Goal: Task Accomplishment & Management: Complete application form

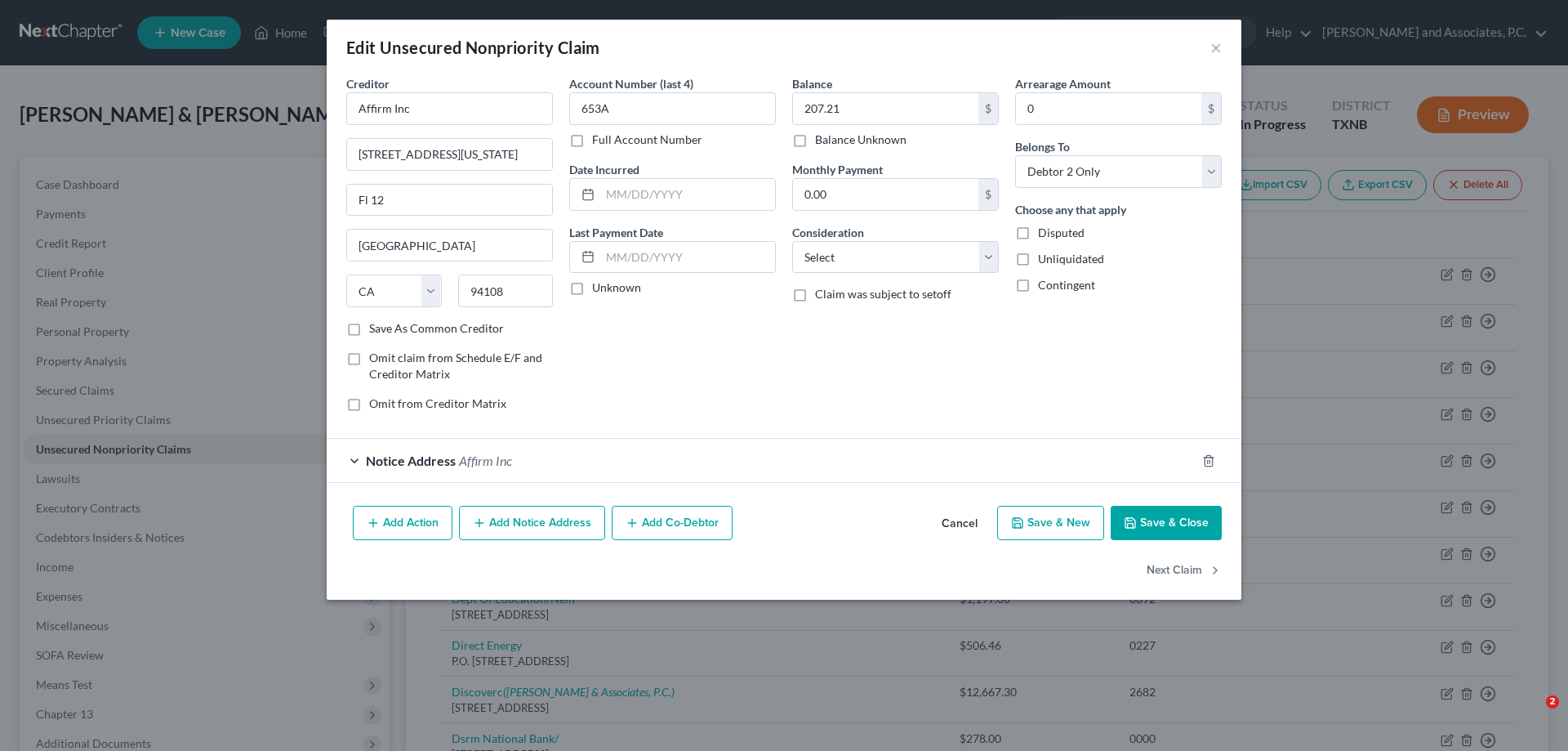
select select "4"
select select "1"
drag, startPoint x: 1159, startPoint y: 523, endPoint x: 1032, endPoint y: 496, distance: 129.8
click at [1159, 523] on button "Save & Close" at bounding box center [1166, 522] width 111 height 34
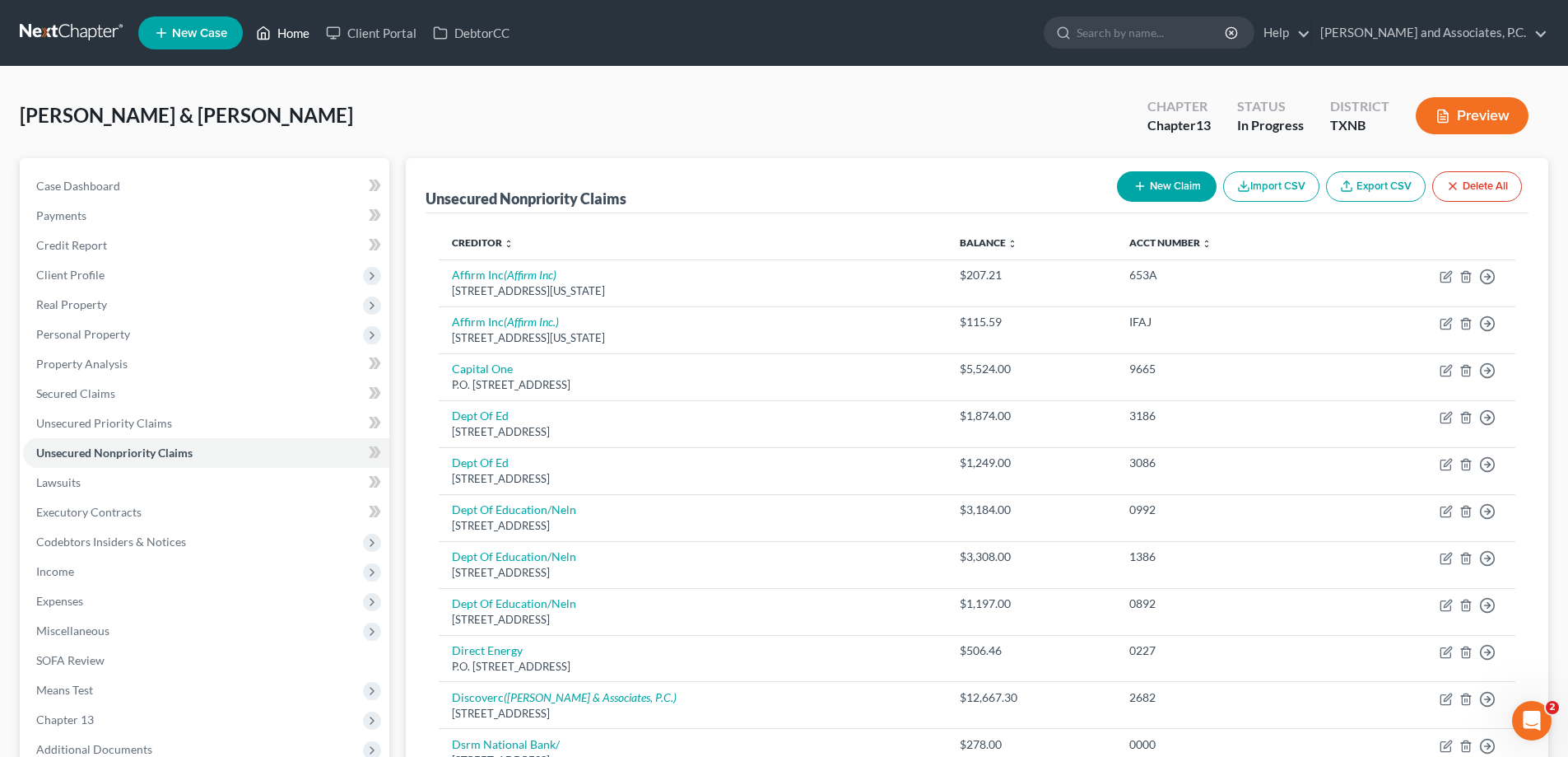
click at [284, 35] on link "Home" at bounding box center [282, 33] width 70 height 30
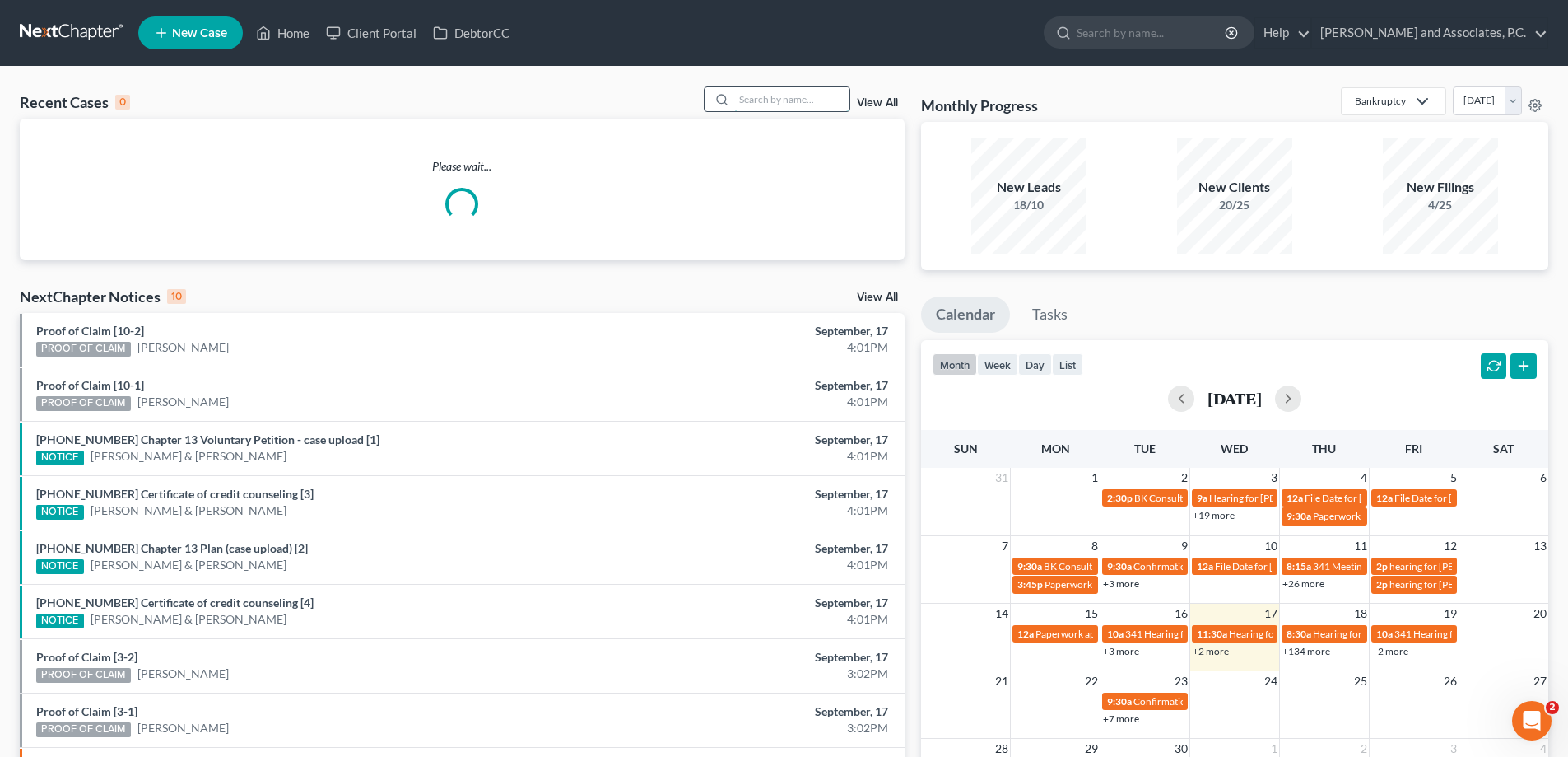
click at [800, 90] on input "search" at bounding box center [791, 99] width 115 height 24
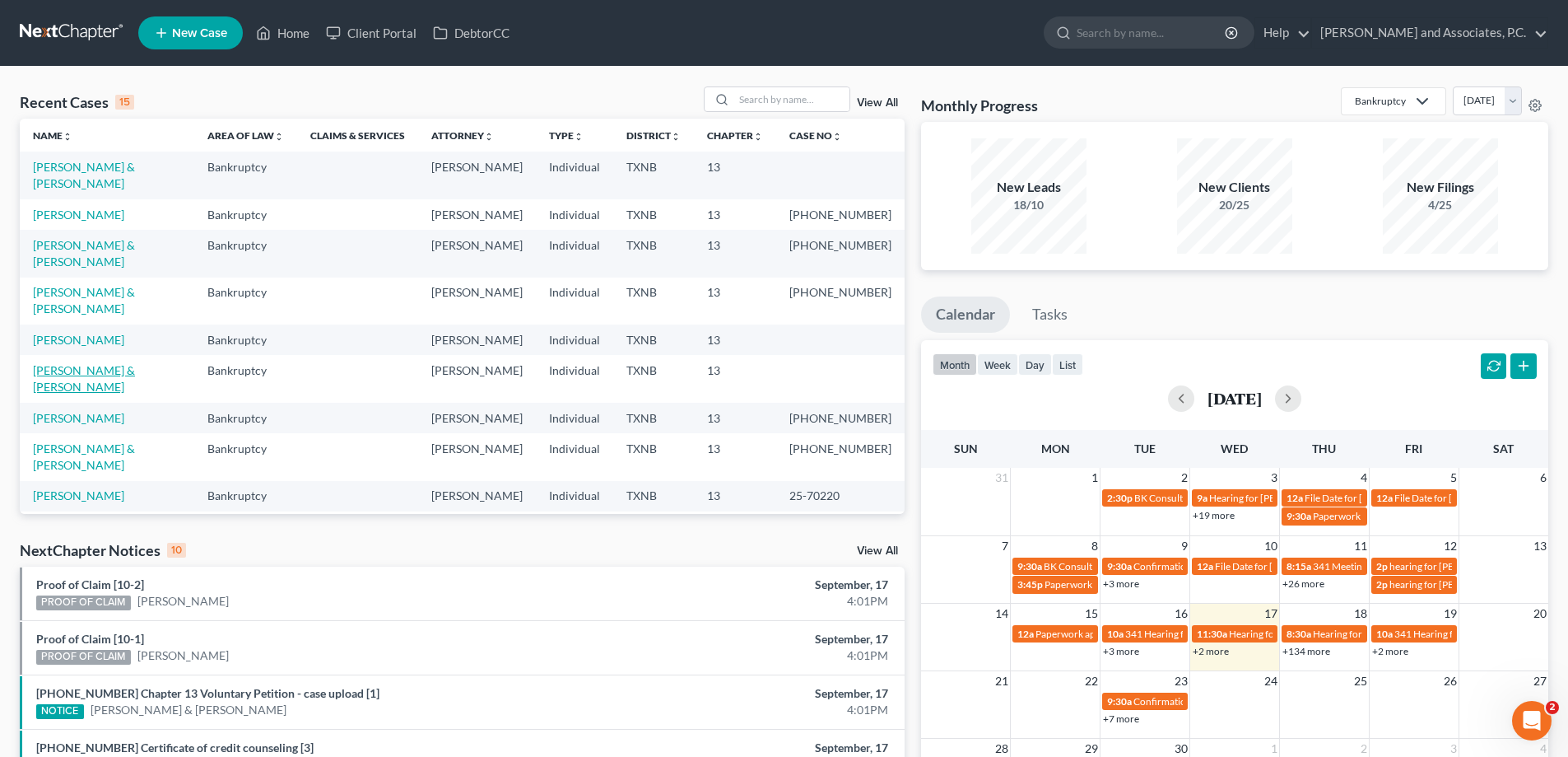
click at [134, 363] on link "[PERSON_NAME] & [PERSON_NAME]" at bounding box center [83, 378] width 102 height 31
select select "7"
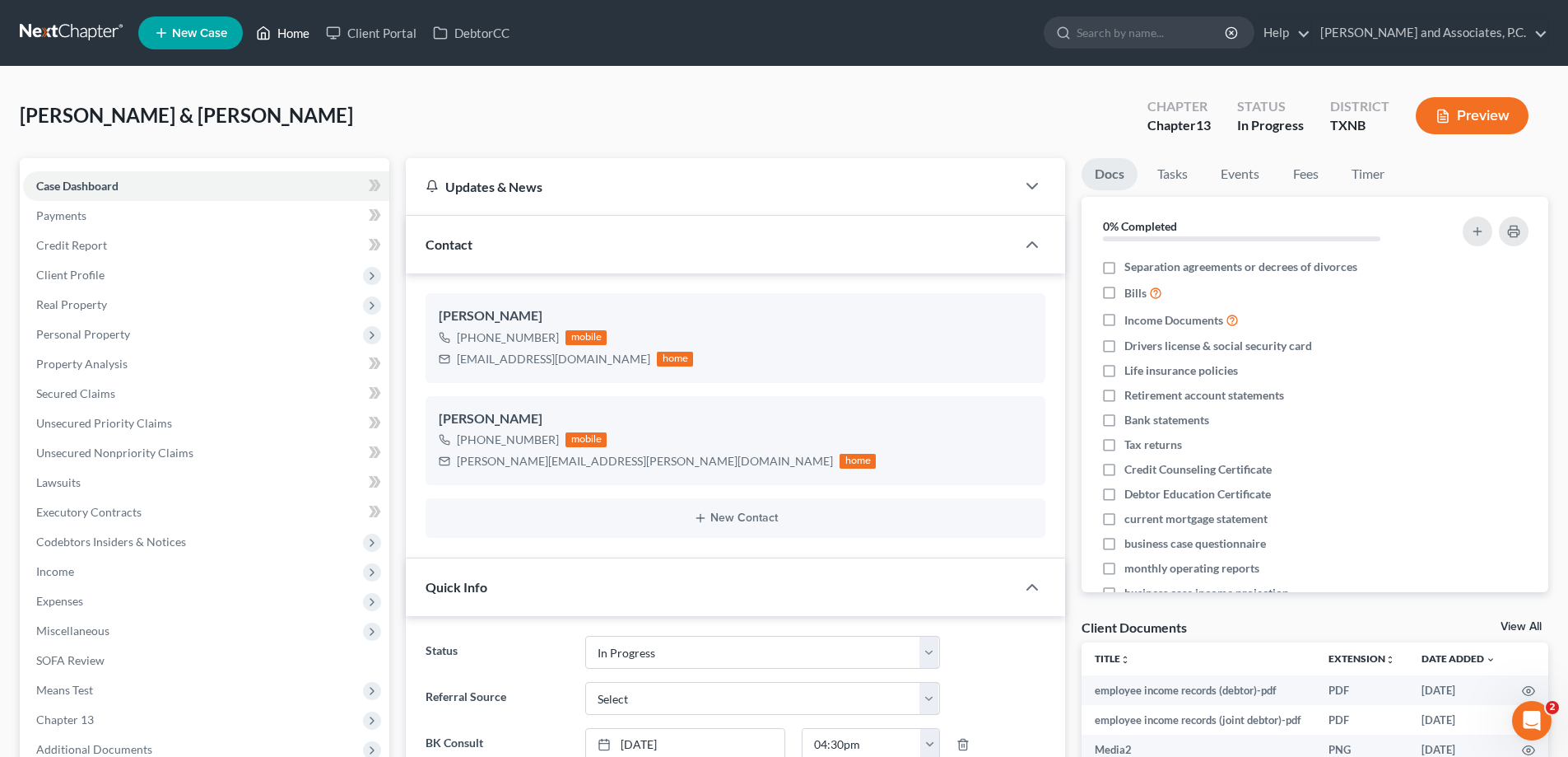
click at [295, 33] on link "Home" at bounding box center [282, 33] width 70 height 30
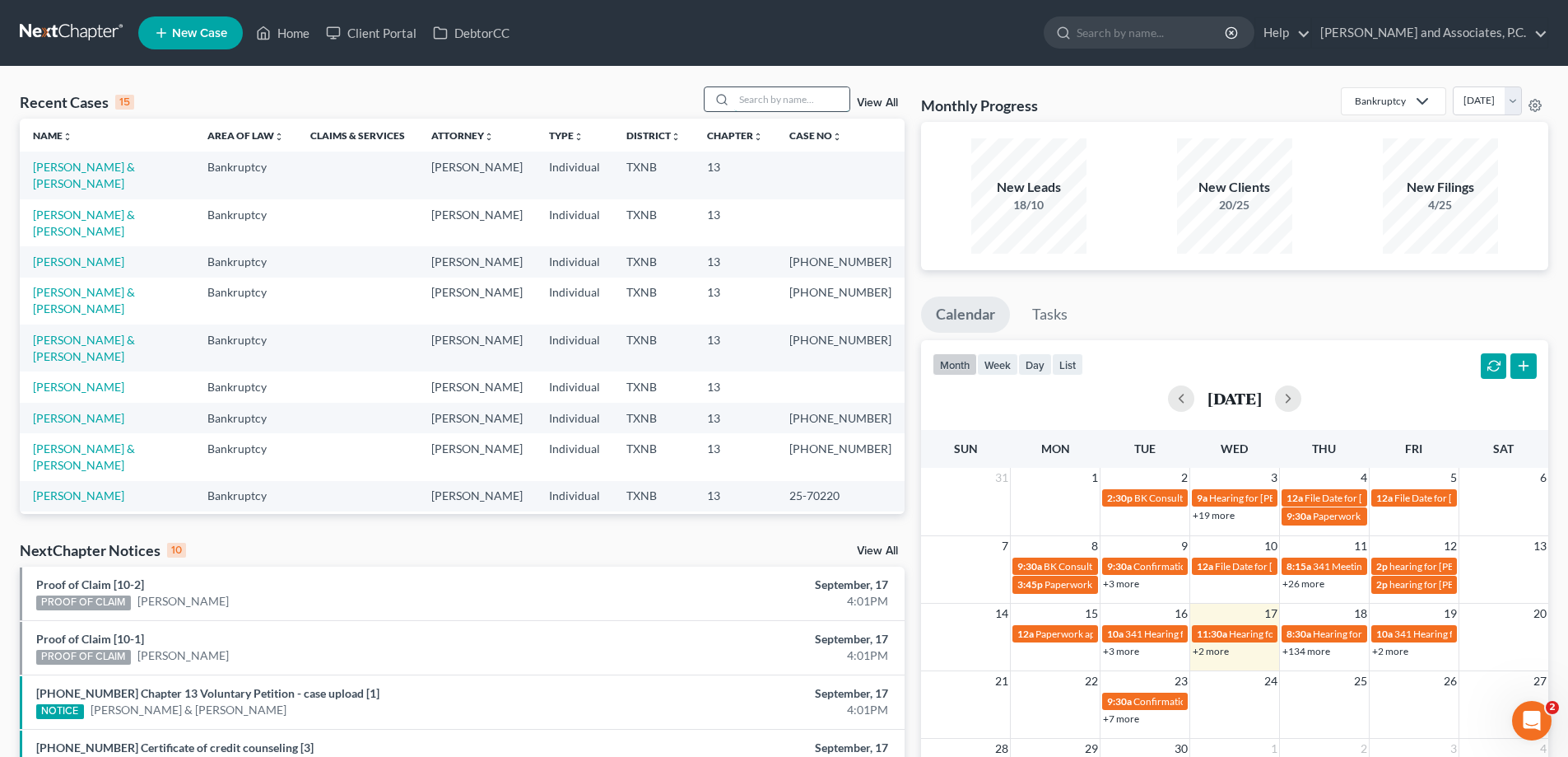
click at [778, 90] on input "search" at bounding box center [791, 99] width 115 height 24
type input "moreno"
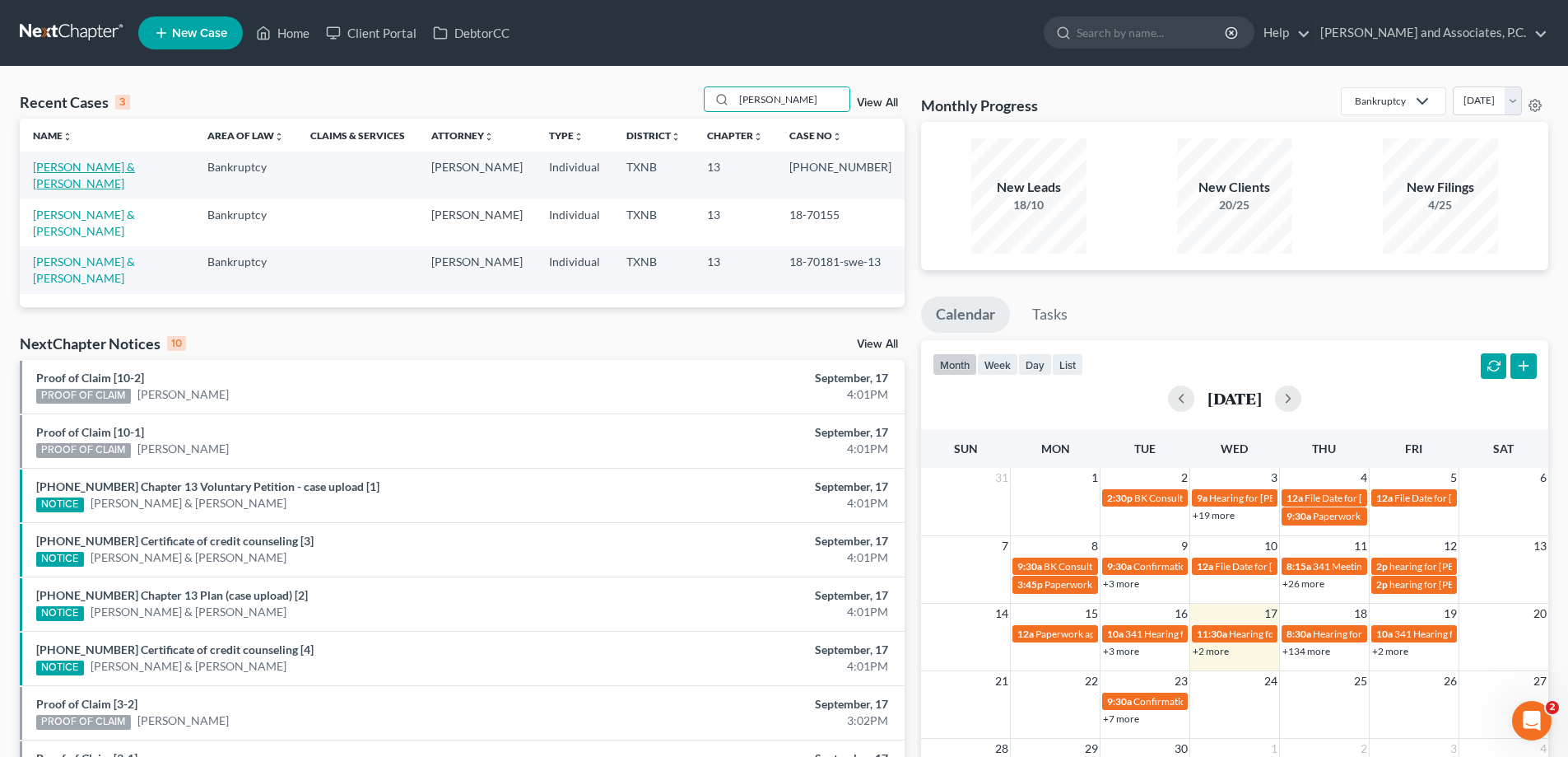
click at [103, 169] on link "Moreno, Pablo & Monica" at bounding box center [83, 174] width 102 height 31
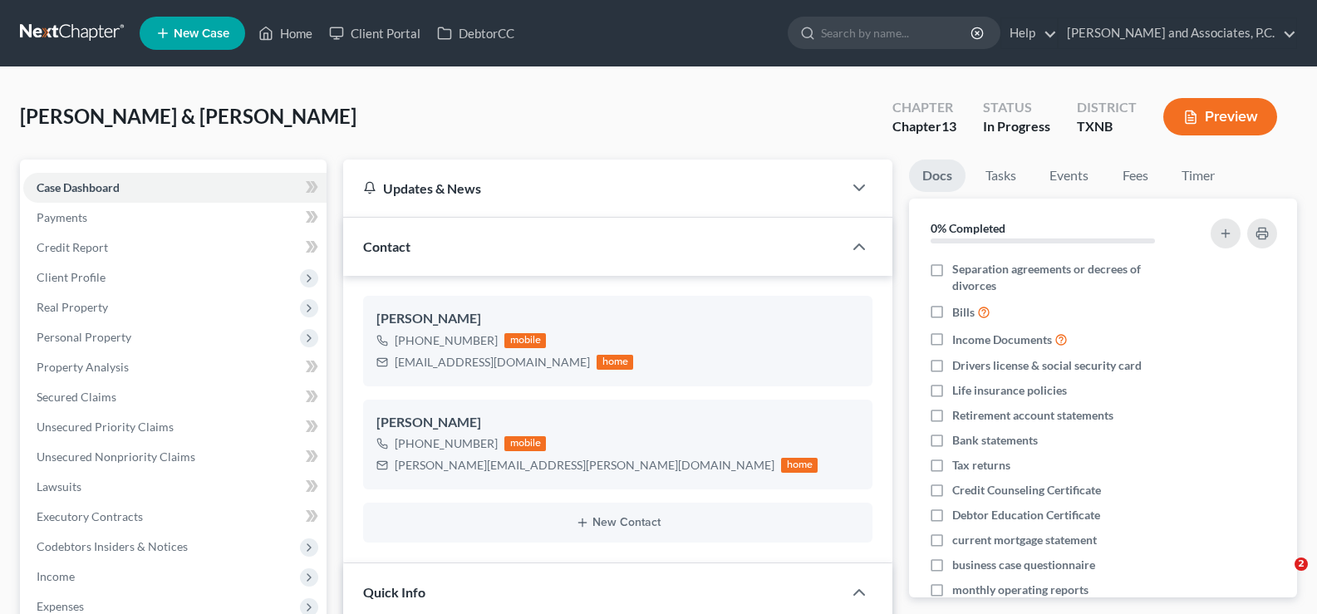
select select "7"
select select "0"
click at [279, 33] on link "Home" at bounding box center [285, 33] width 71 height 30
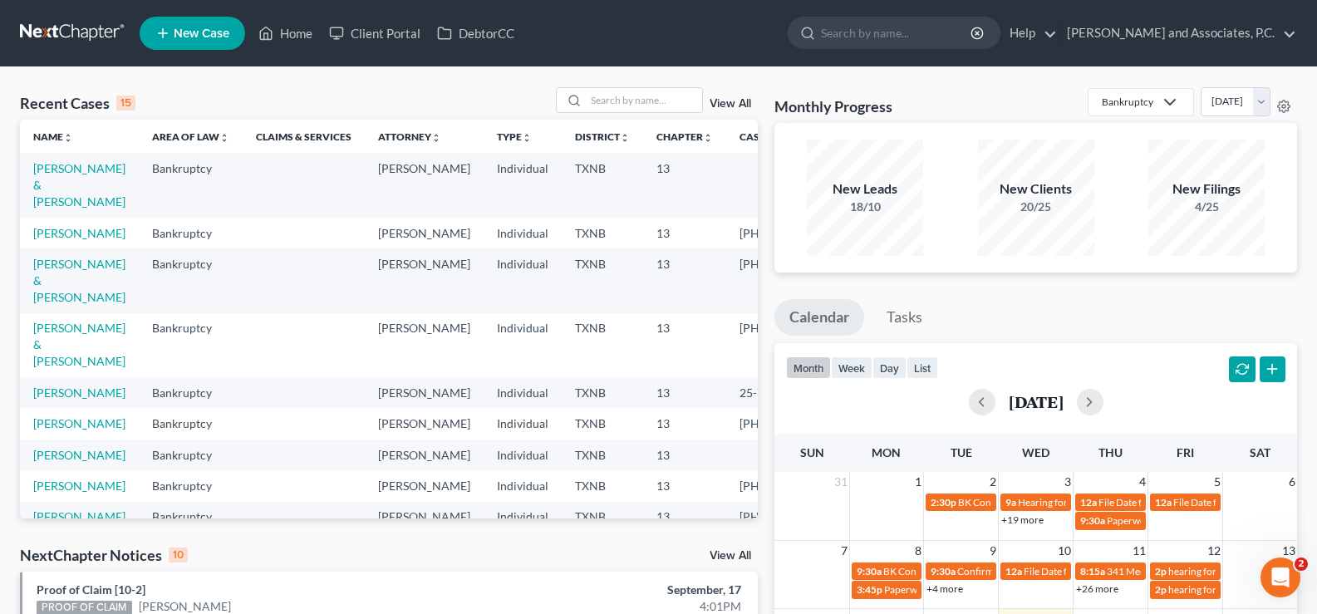
click at [643, 124] on th "Chapter unfold_more expand_more expand_less" at bounding box center [684, 136] width 83 height 33
click at [636, 103] on input "search" at bounding box center [644, 100] width 116 height 24
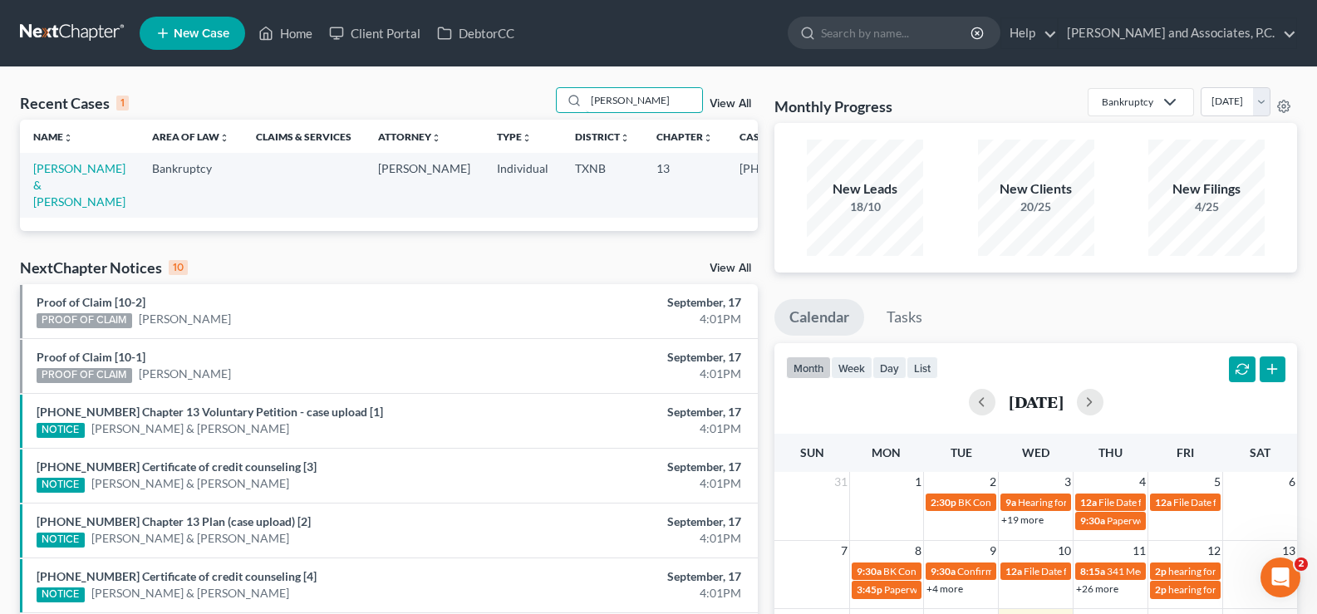
type input "rinker"
click at [47, 193] on td "Rinker, Derrick & Veronica" at bounding box center [79, 185] width 119 height 64
click at [62, 183] on link "Rinker, Derrick & Veronica" at bounding box center [79, 184] width 92 height 47
select select "5"
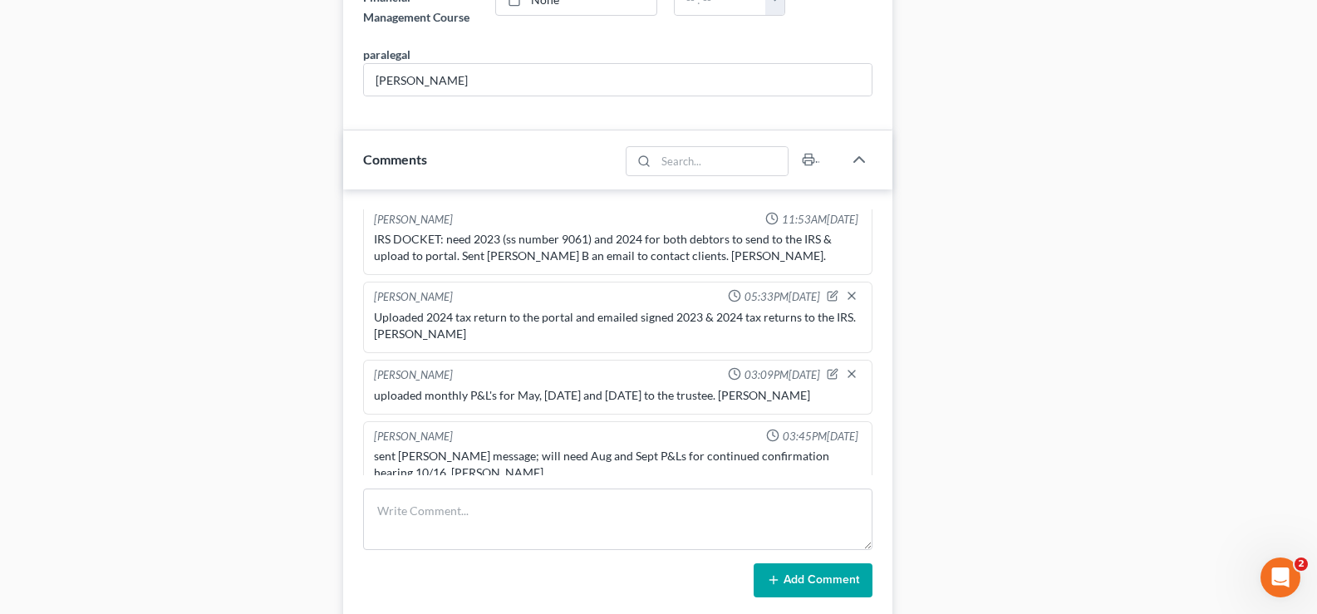
scroll to position [1163, 0]
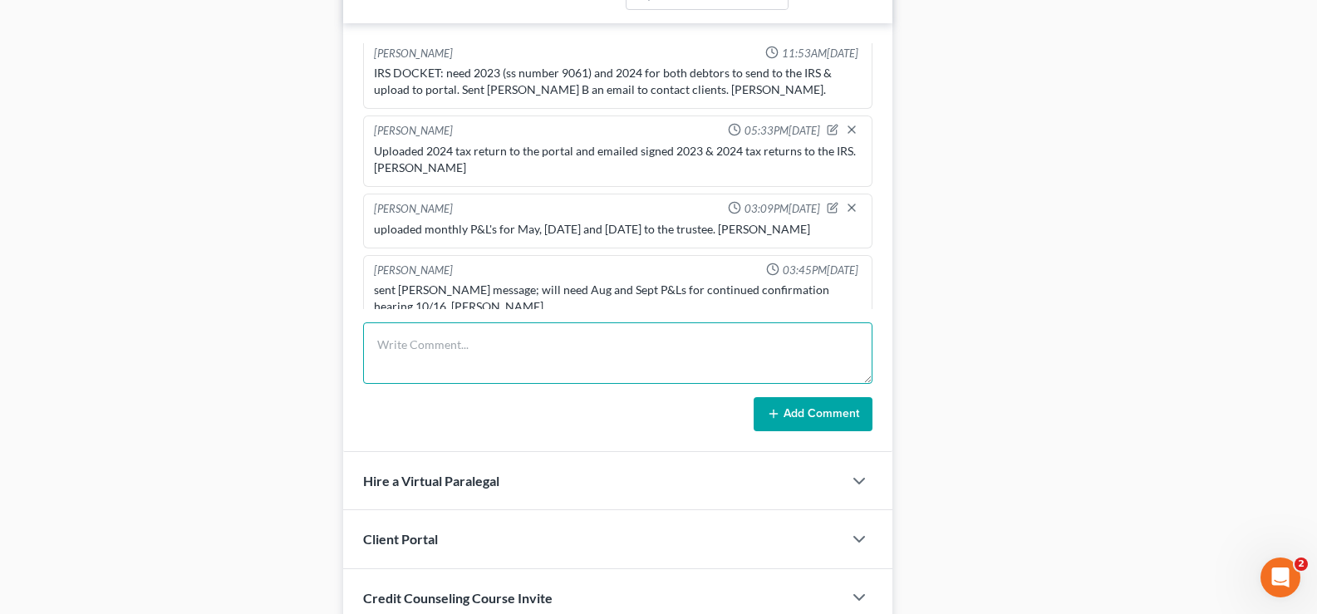
click at [450, 332] on textarea at bounding box center [617, 352] width 509 height 61
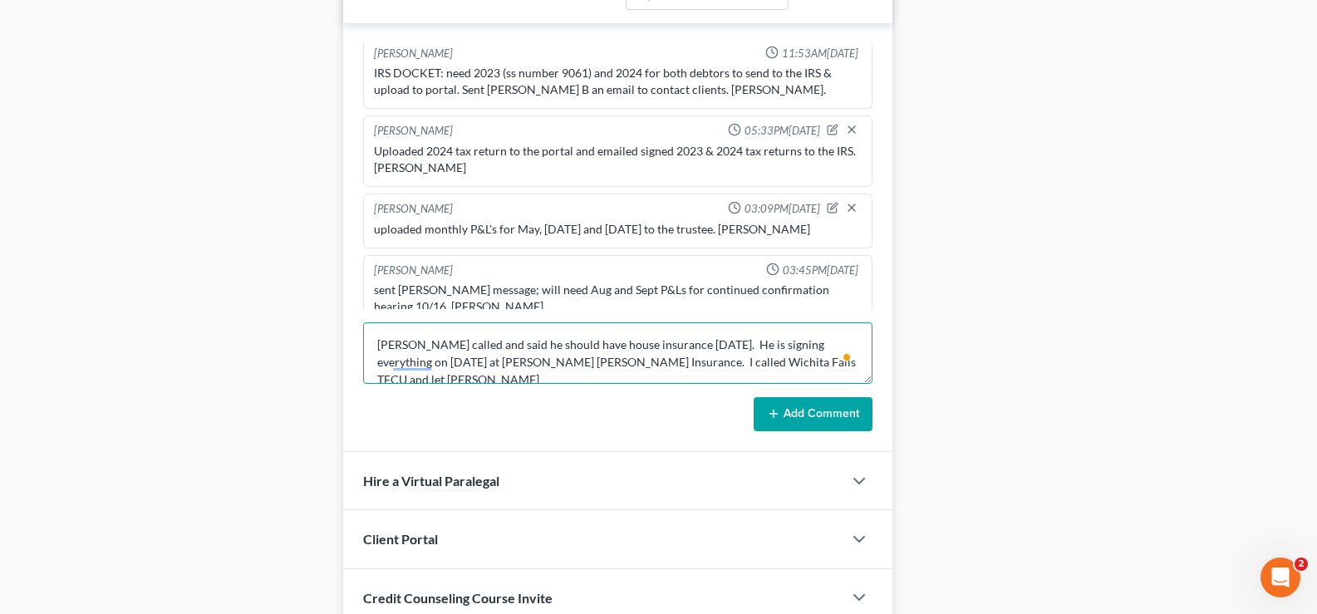
scroll to position [3, 0]
click at [564, 356] on textarea "Mr. Rinker called and said he should have house insurance tomorrow. He is signi…" at bounding box center [617, 352] width 509 height 61
click at [646, 376] on textarea "Mr. Rinker called and said he should have house insurance tomorrow. He is signi…" at bounding box center [617, 352] width 509 height 61
type textarea "Mr. Rinker called and said he should have house insurance tomorrow. He is signi…"
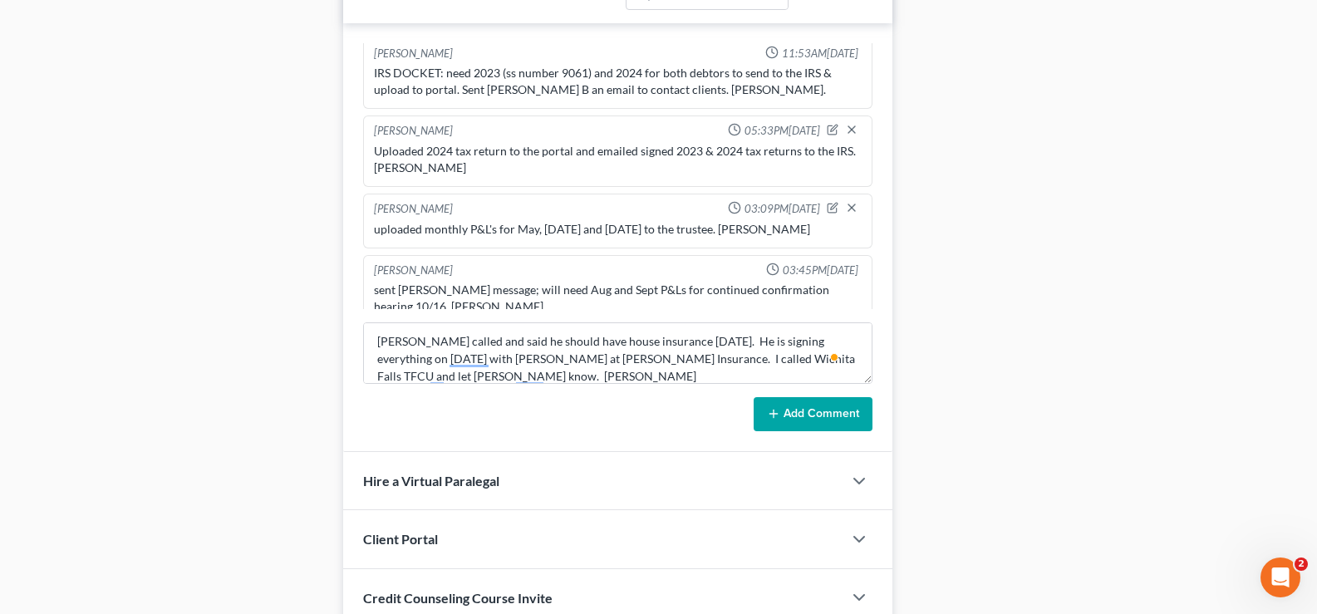
click at [787, 424] on button "Add Comment" at bounding box center [813, 414] width 119 height 35
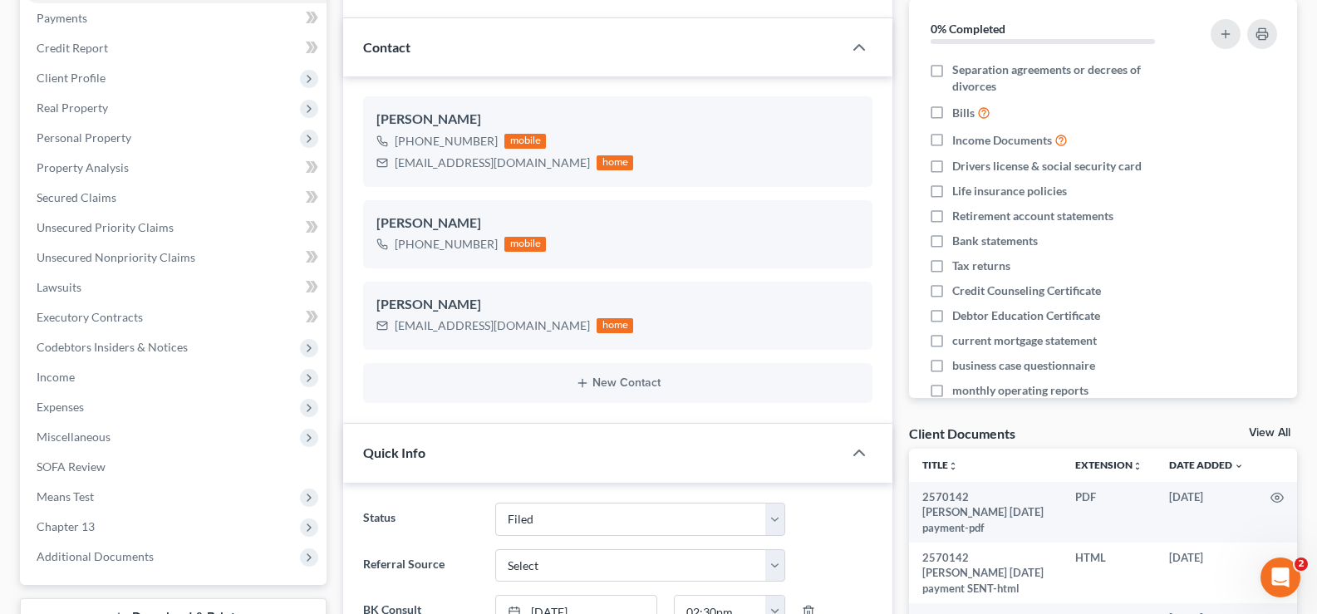
scroll to position [0, 0]
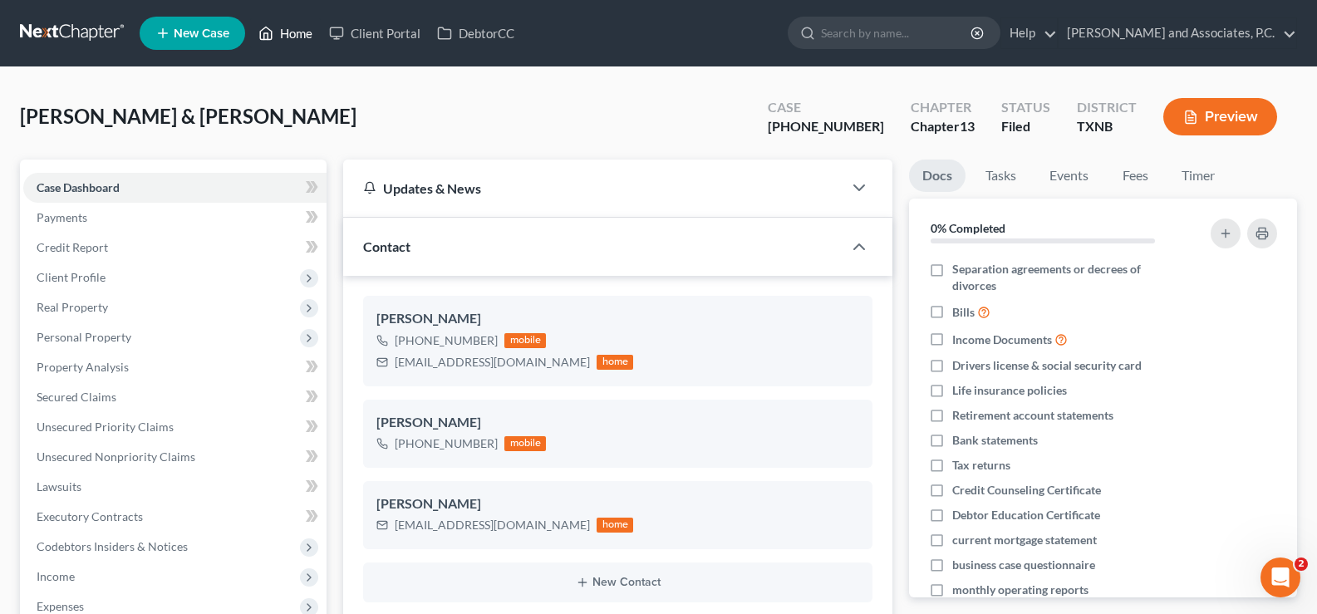
click at [288, 37] on link "Home" at bounding box center [285, 33] width 71 height 30
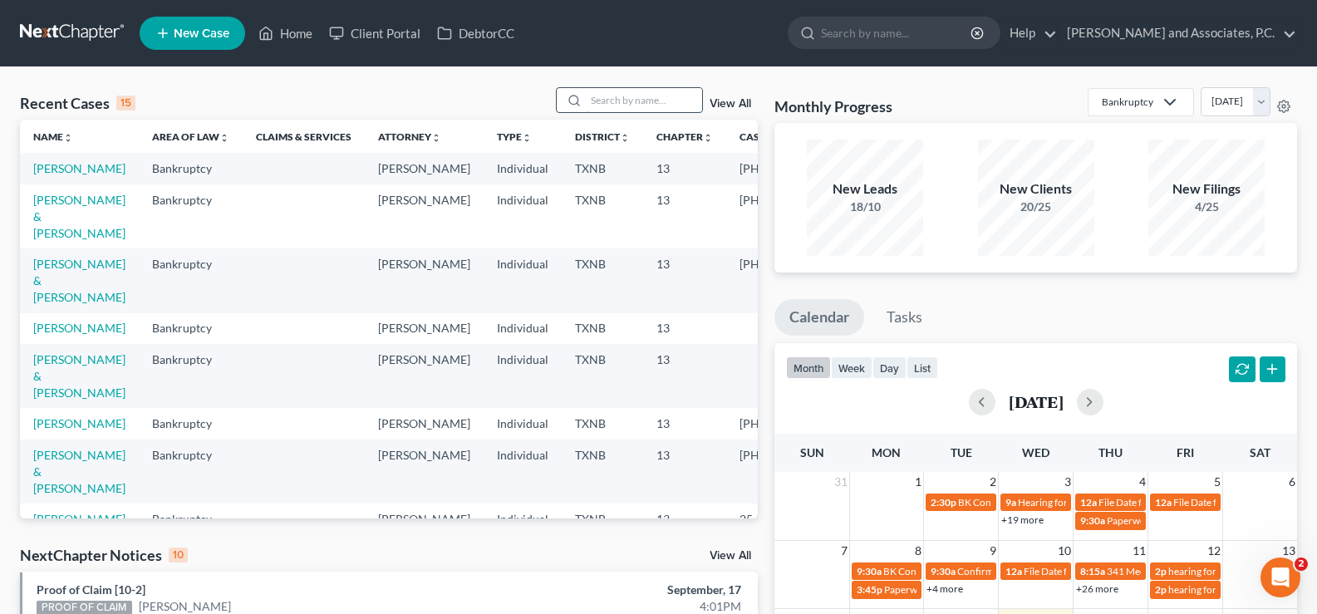
click at [598, 99] on input "search" at bounding box center [644, 100] width 116 height 24
type input "graves"
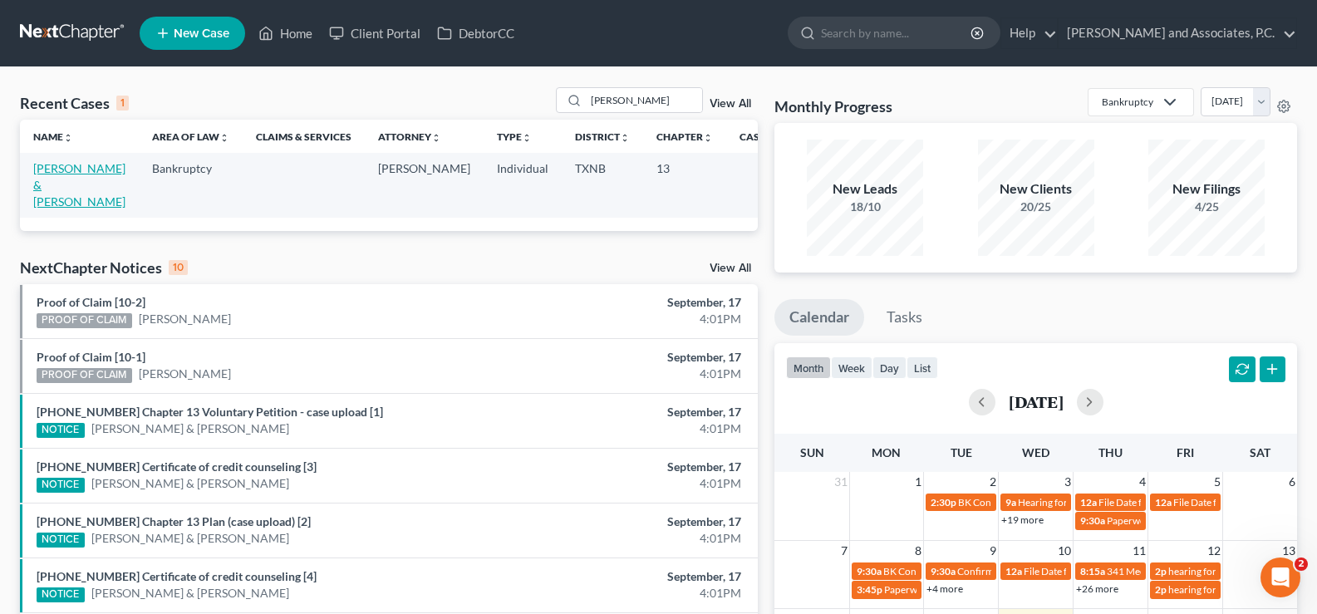
click at [36, 182] on link "Graves, Joshua & Dawn" at bounding box center [79, 184] width 92 height 47
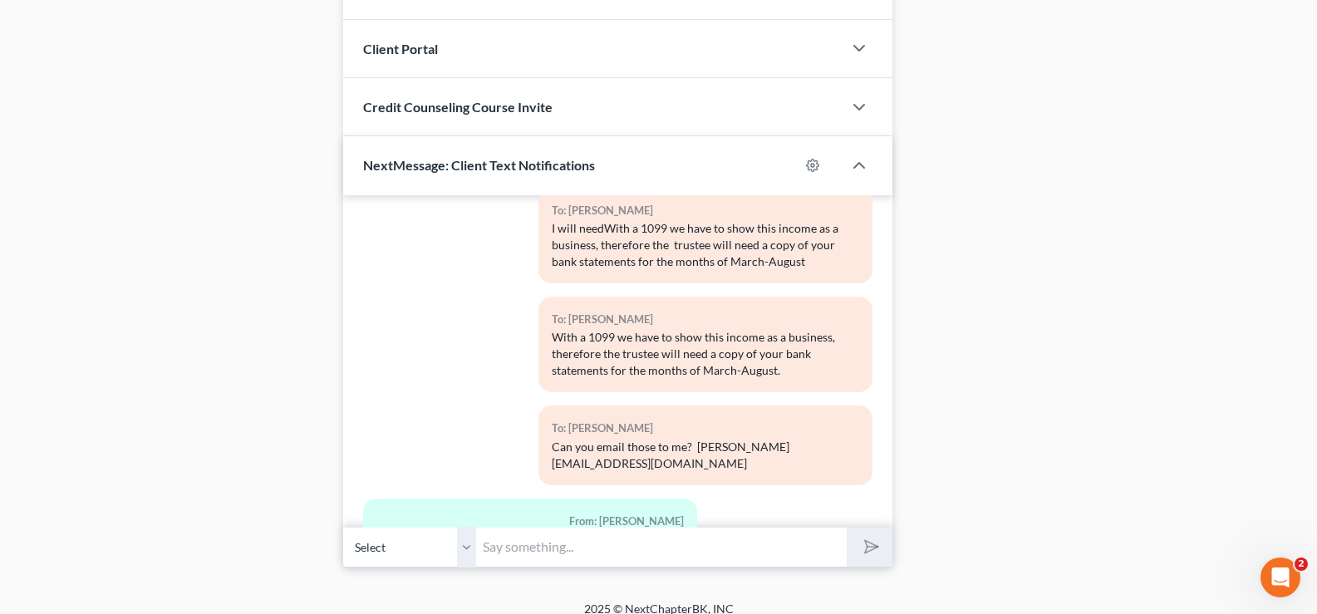
scroll to position [1377, 0]
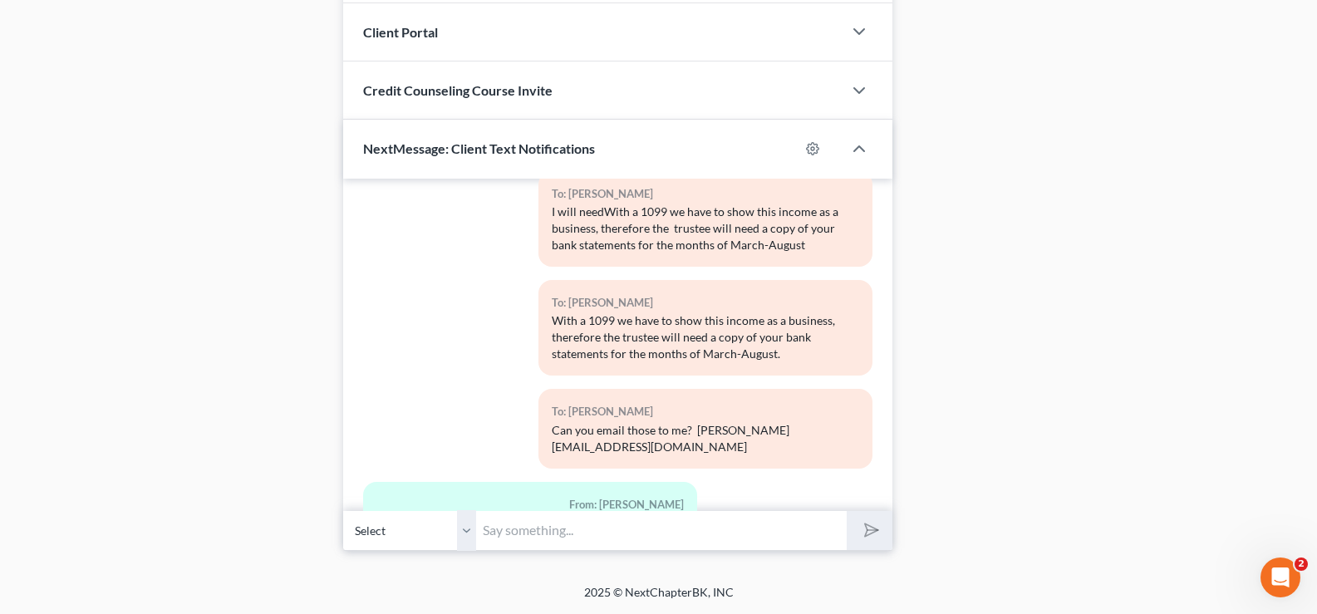
click at [508, 529] on input "text" at bounding box center [661, 530] width 371 height 41
click at [461, 527] on select "Select +1 (940) 867-1139 - Joshua Graves +1 (940) 782-0043 - Dawn Graves" at bounding box center [409, 530] width 133 height 41
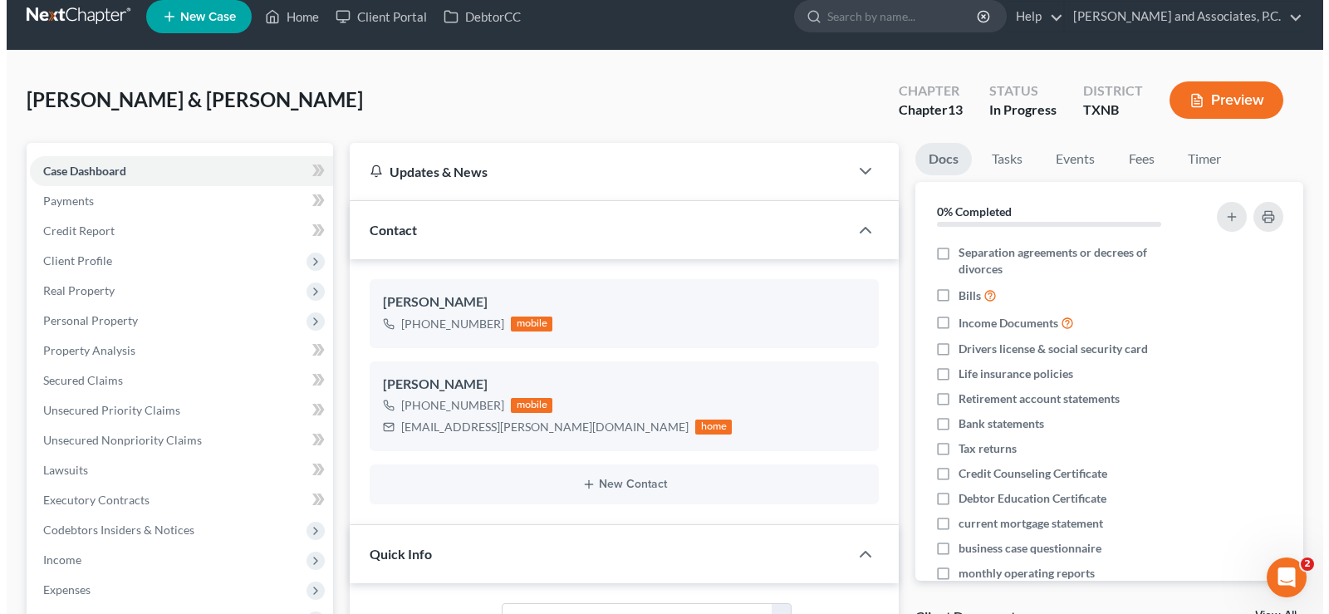
scroll to position [0, 0]
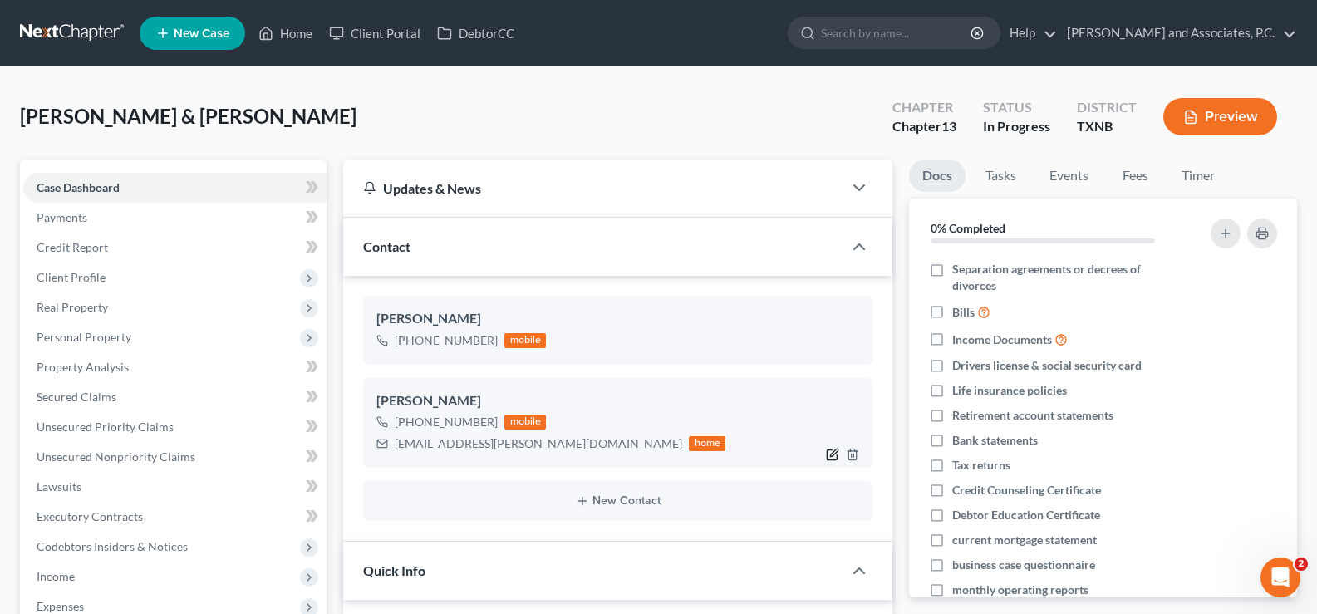
click at [830, 453] on icon "button" at bounding box center [832, 454] width 13 height 13
select select "0"
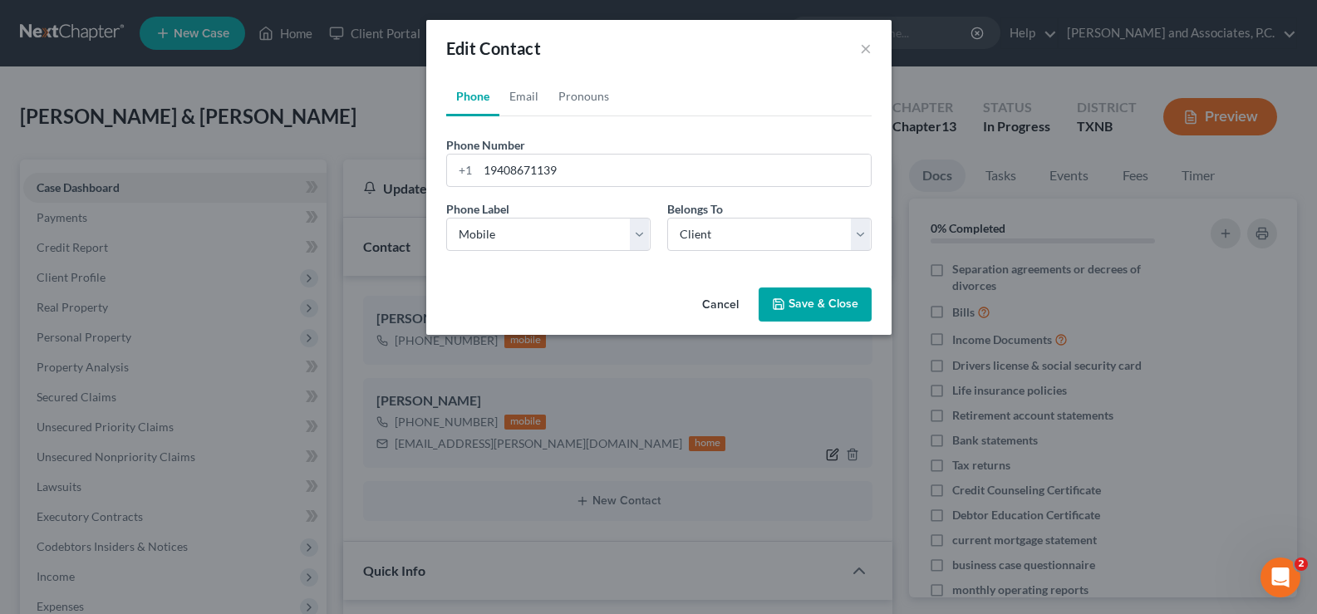
scroll to position [2401, 0]
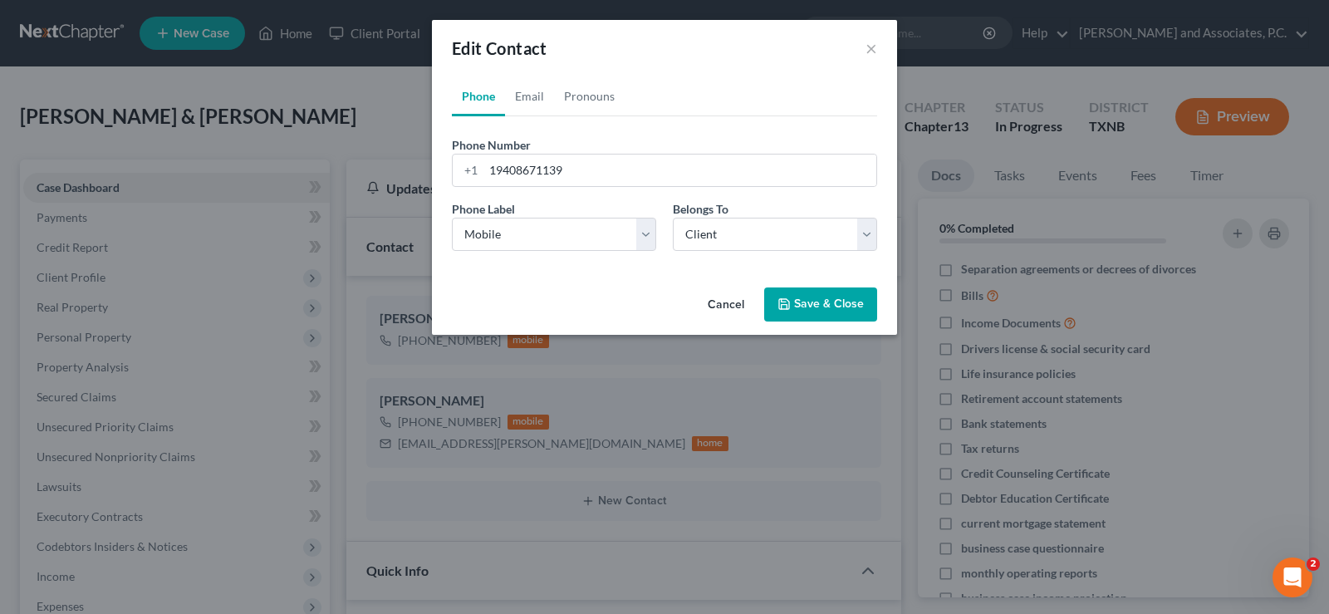
click at [815, 302] on button "Save & Close" at bounding box center [820, 304] width 113 height 35
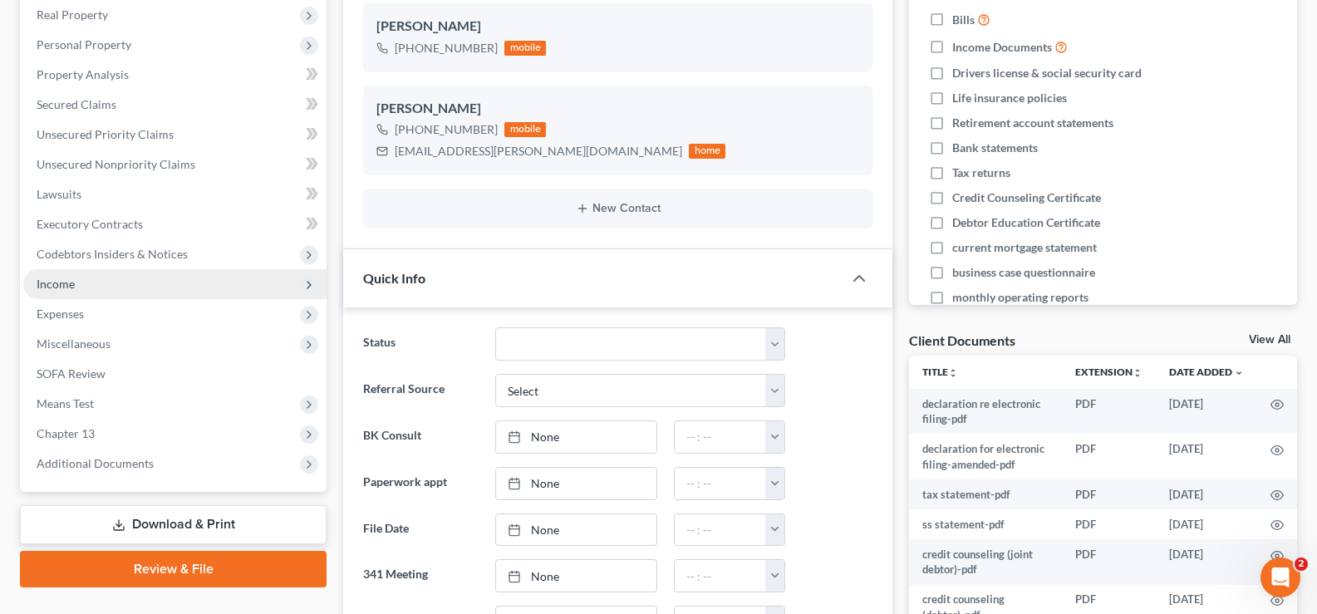
scroll to position [332, 0]
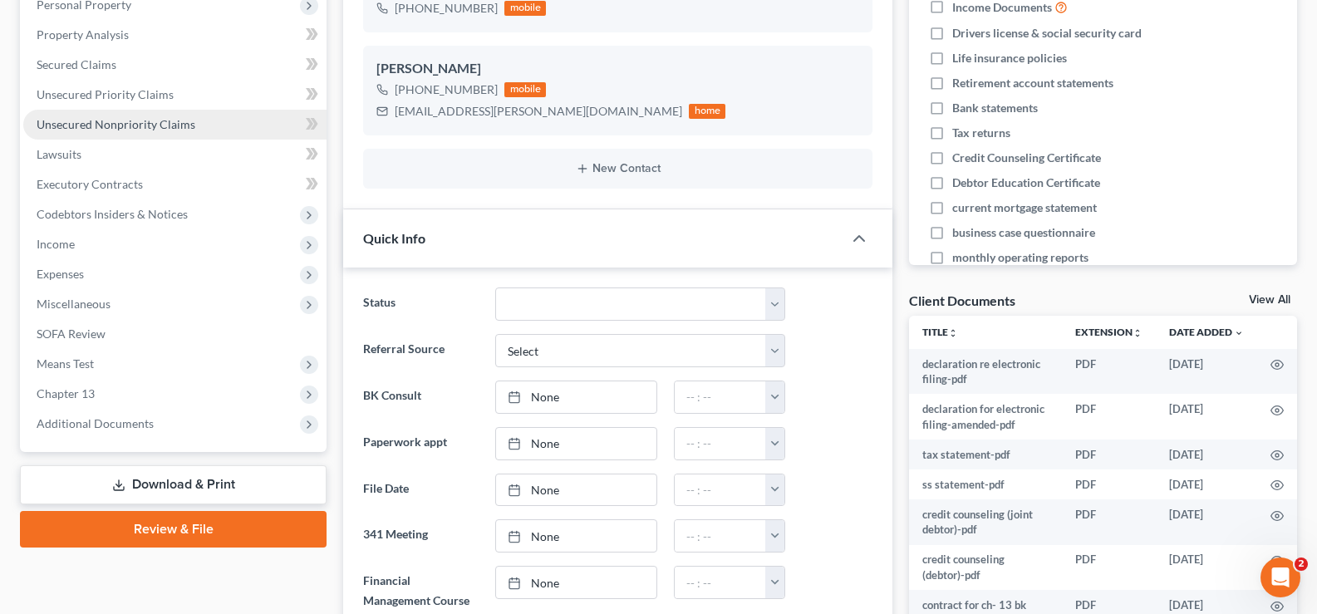
click at [150, 122] on span "Unsecured Nonpriority Claims" at bounding box center [116, 124] width 159 height 14
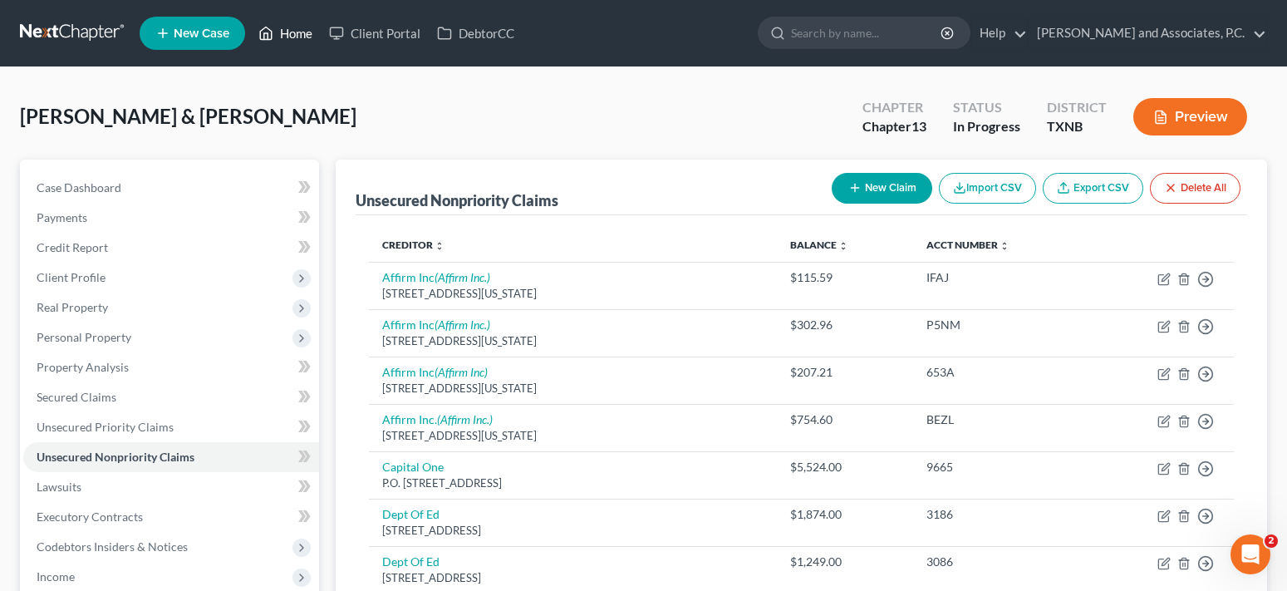
click at [302, 39] on link "Home" at bounding box center [285, 33] width 71 height 30
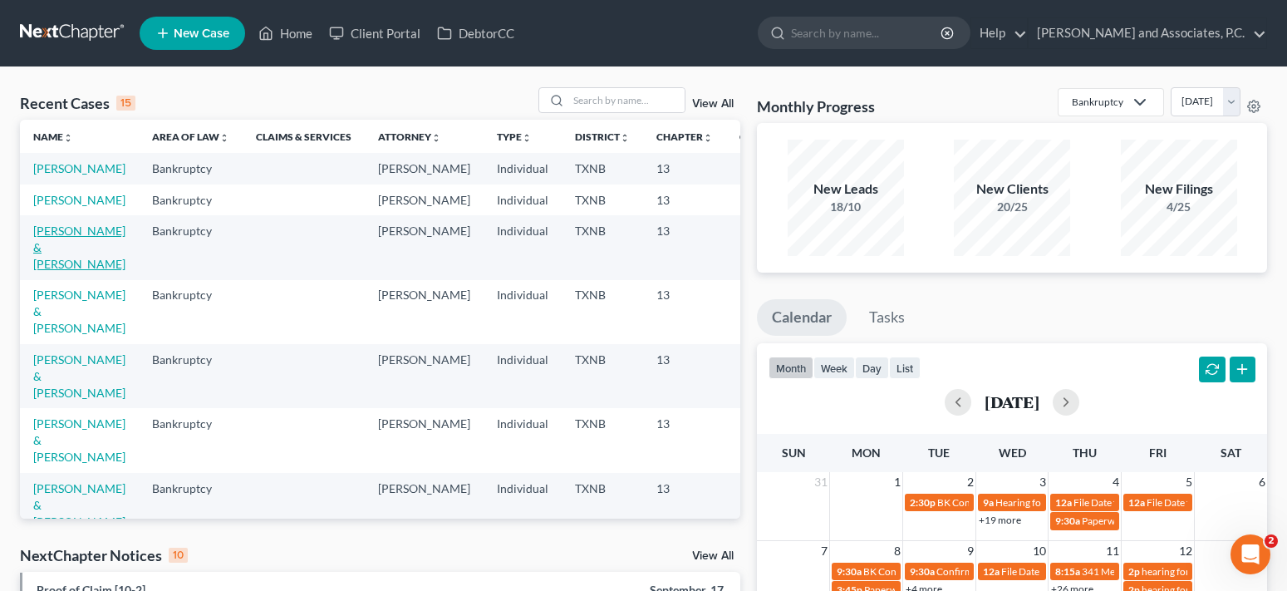
click at [59, 271] on link "Moreno, Pablo & Monica" at bounding box center [79, 246] width 92 height 47
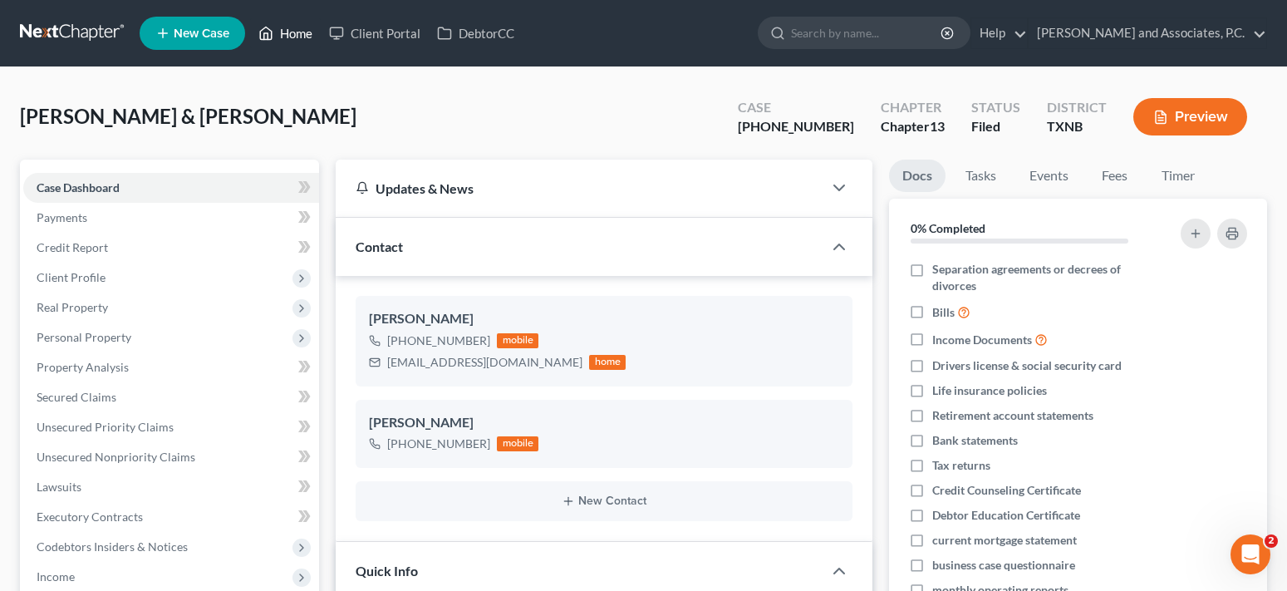
click at [279, 27] on link "Home" at bounding box center [285, 33] width 71 height 30
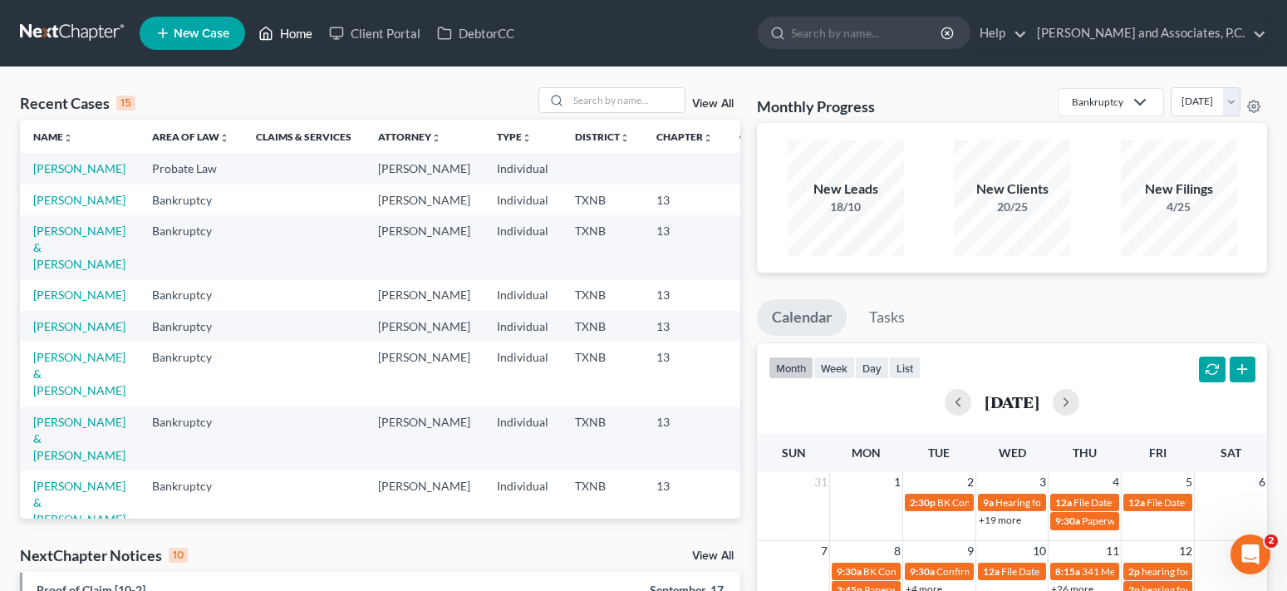
scroll to position [166, 0]
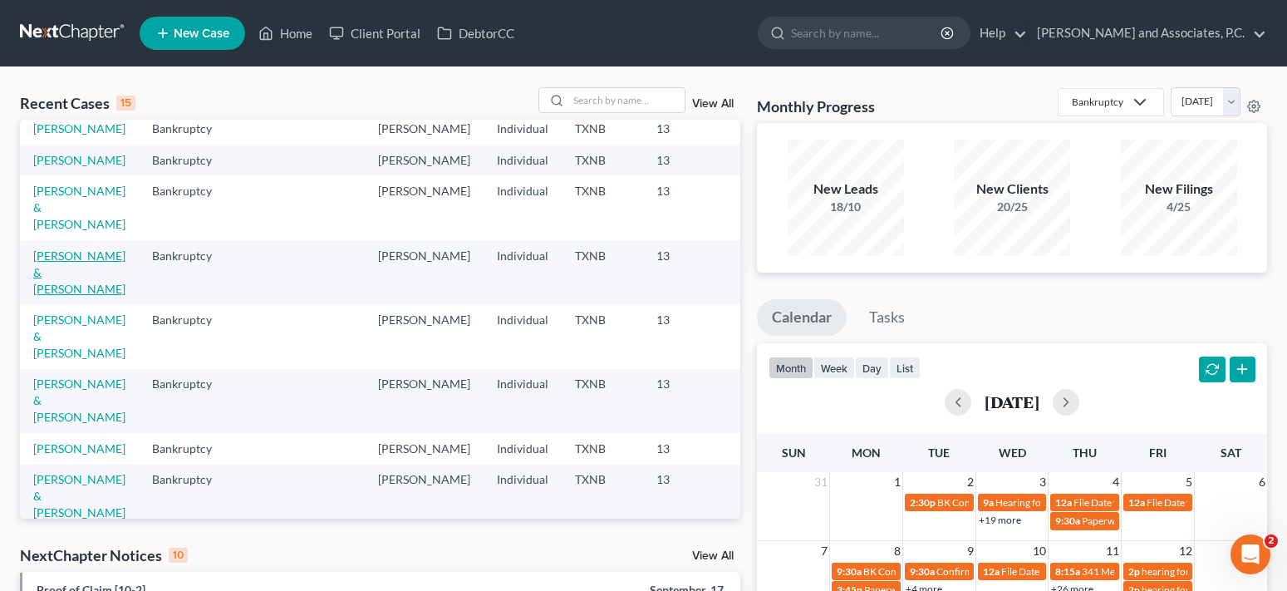
click at [64, 296] on link "Graves, Joshua & Dawn" at bounding box center [79, 271] width 92 height 47
select select "7"
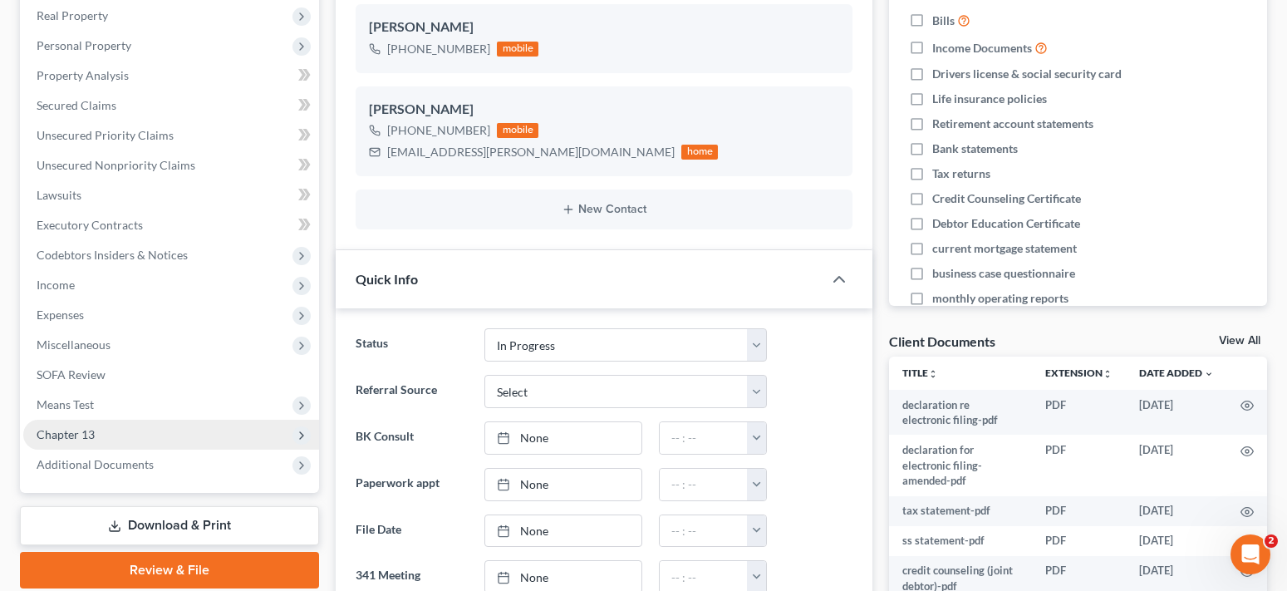
scroll to position [332, 0]
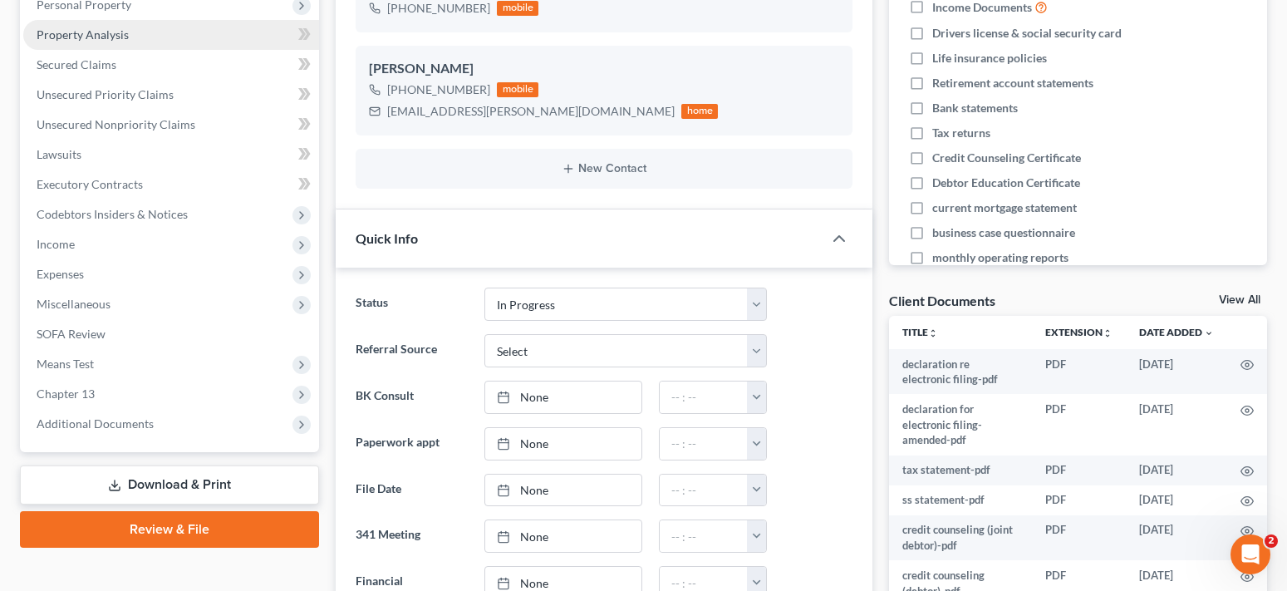
click at [103, 28] on span "Property Analysis" at bounding box center [83, 34] width 92 height 14
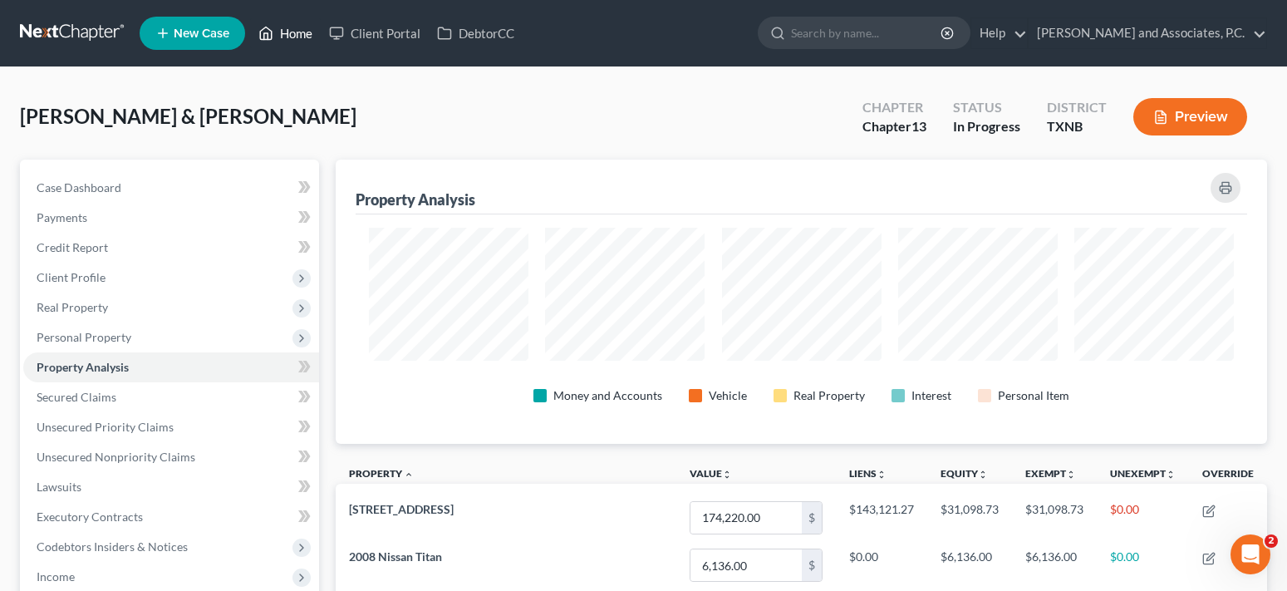
click at [294, 36] on link "Home" at bounding box center [285, 33] width 71 height 30
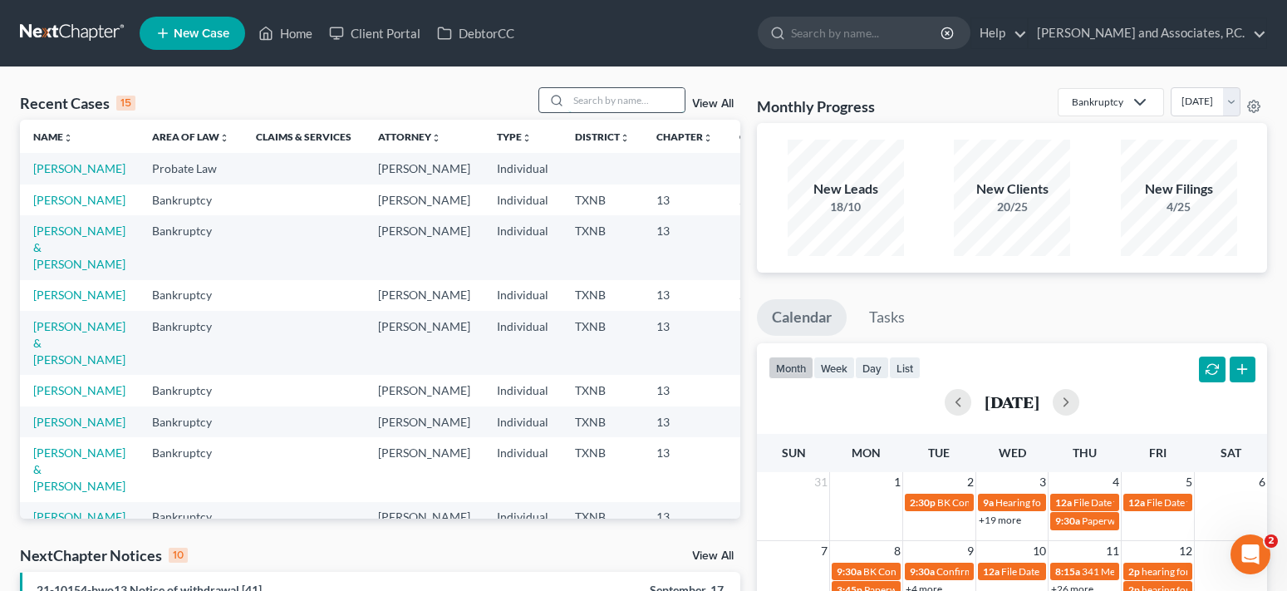
click at [649, 99] on input "search" at bounding box center [626, 100] width 116 height 24
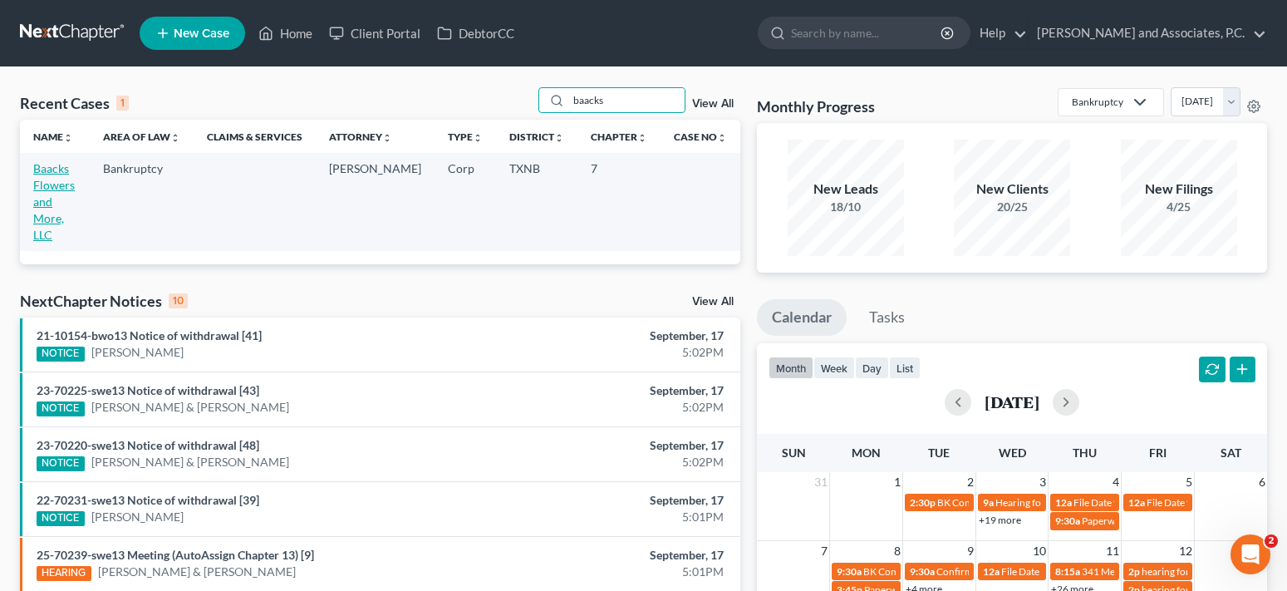
type input "baacks"
click at [48, 174] on link "Baacks Flowers and More, LLC" at bounding box center [54, 201] width 42 height 81
select select "7"
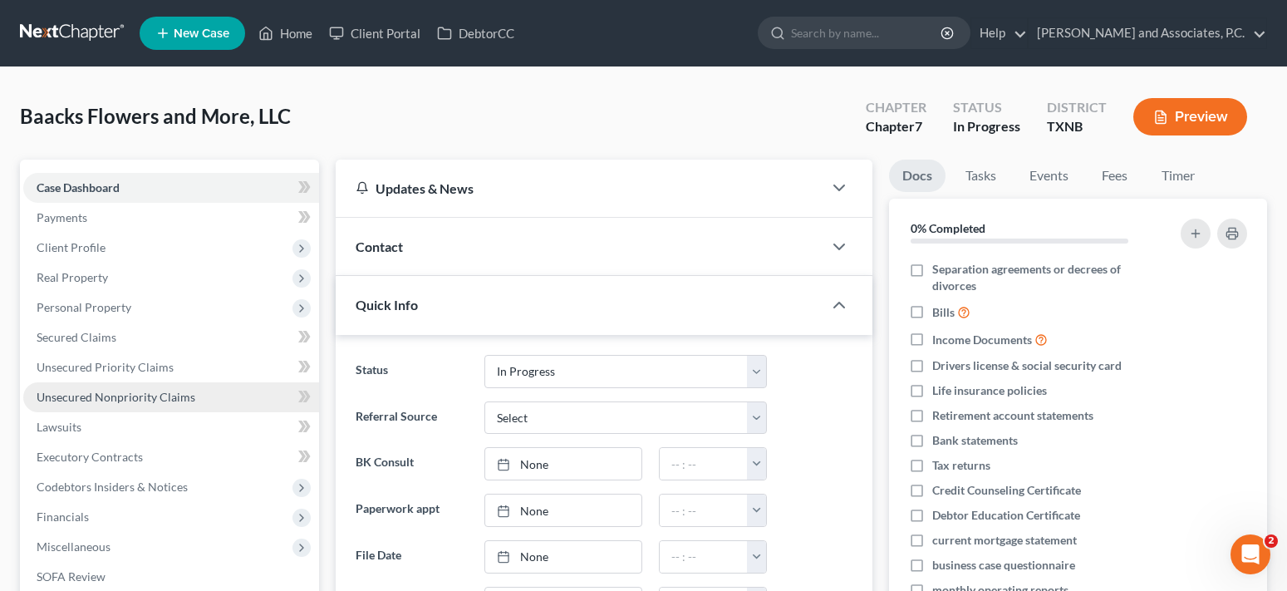
click at [156, 392] on span "Unsecured Nonpriority Claims" at bounding box center [116, 397] width 159 height 14
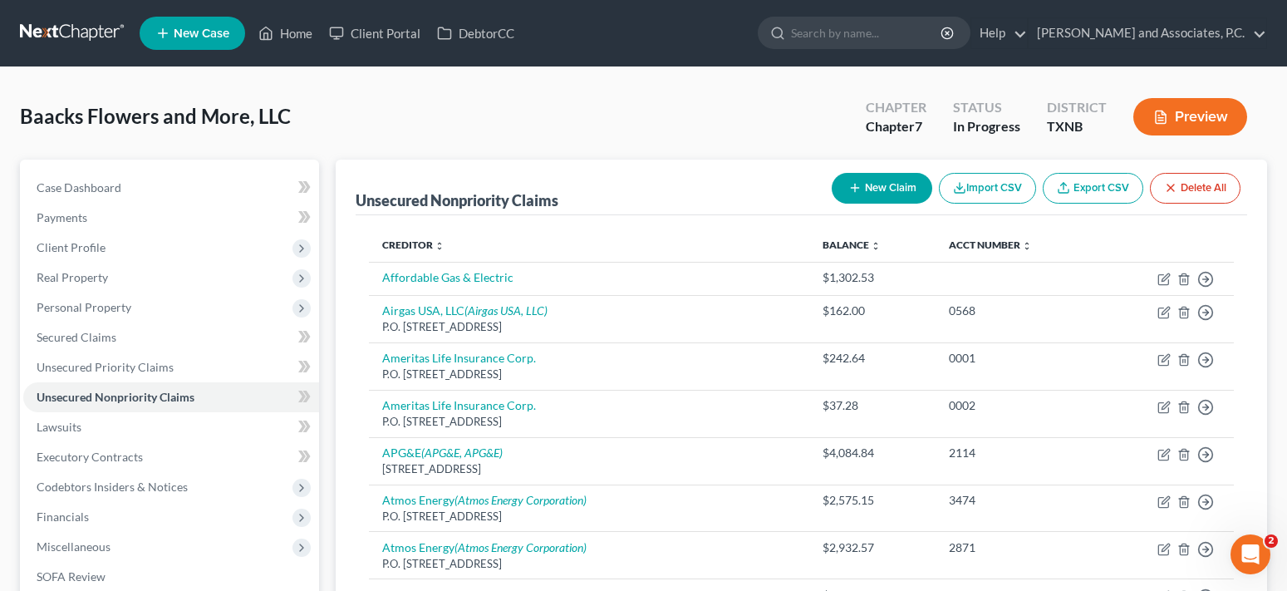
click at [843, 185] on button "New Claim" at bounding box center [882, 188] width 101 height 31
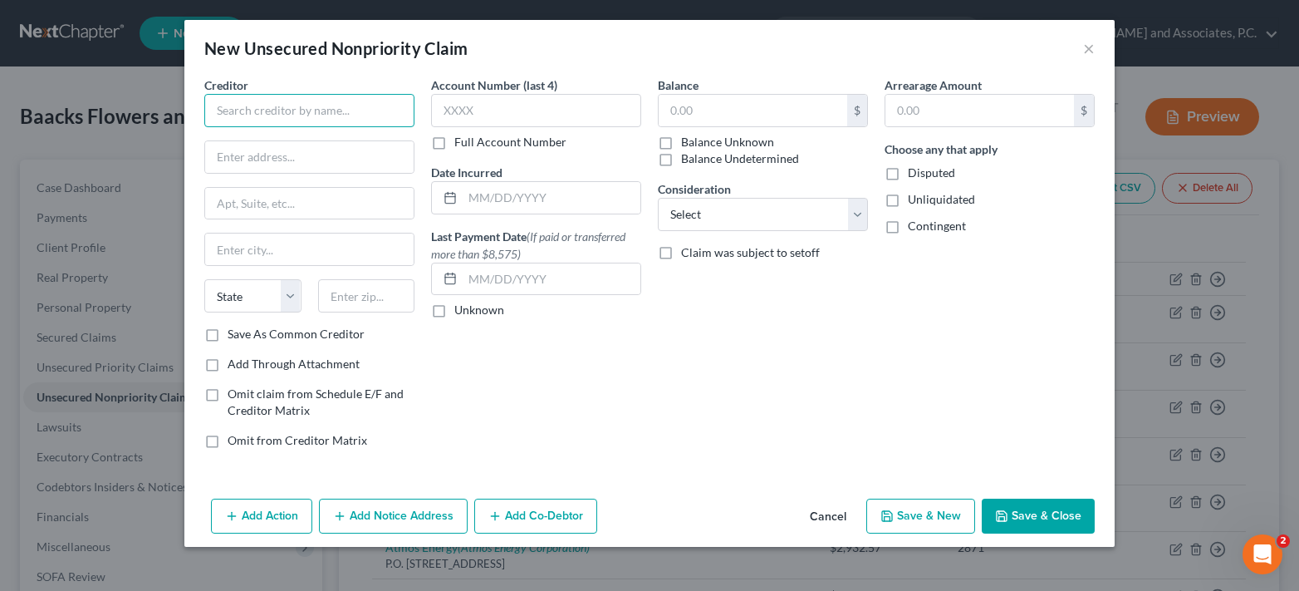
click at [292, 111] on input "text" at bounding box center [309, 110] width 210 height 33
type input "Charlie Wolfe"
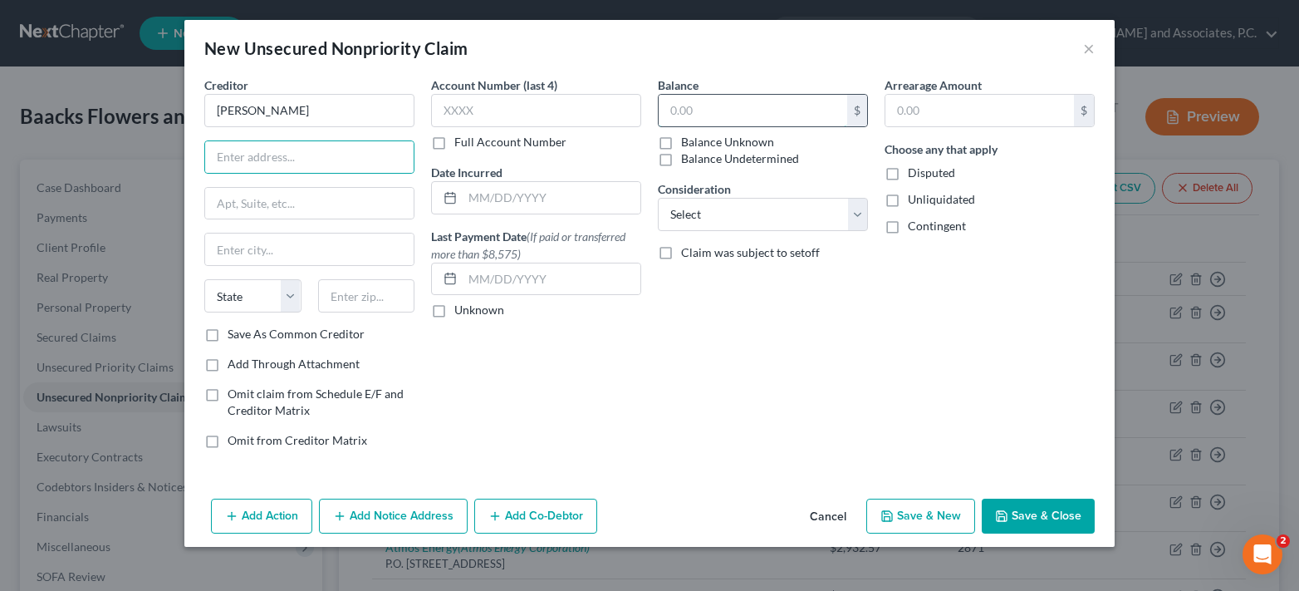
click at [710, 115] on input "text" at bounding box center [753, 111] width 189 height 32
type input "350,000.00"
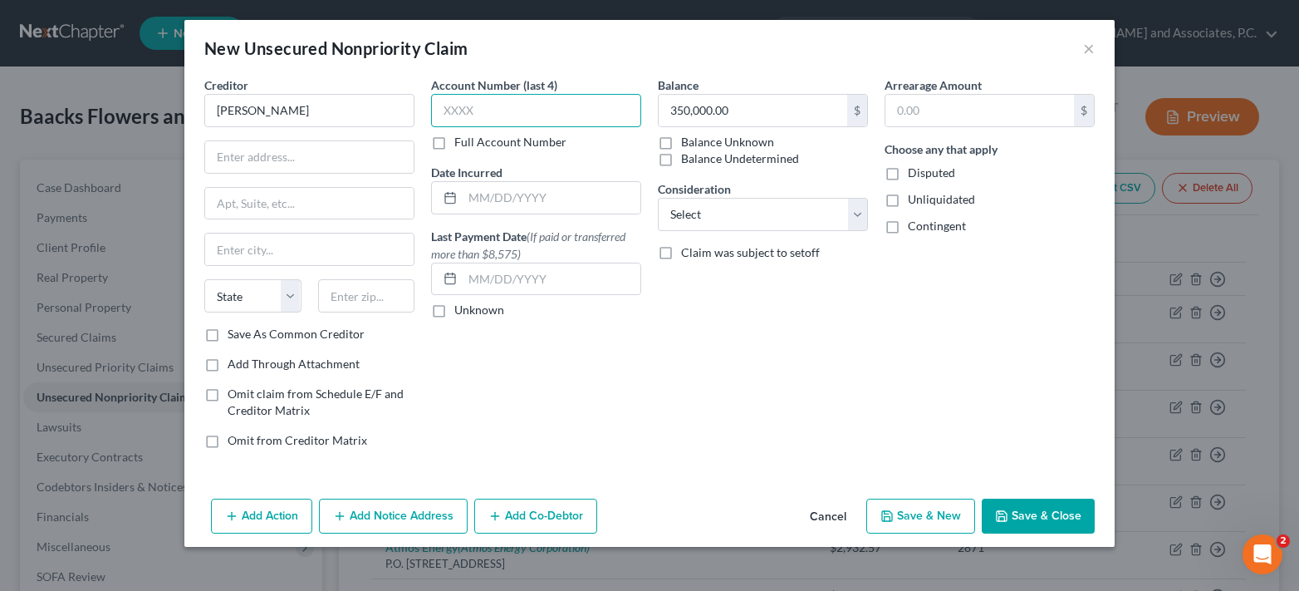
click at [599, 115] on input "text" at bounding box center [536, 110] width 210 height 33
click at [298, 165] on input "text" at bounding box center [309, 157] width 209 height 32
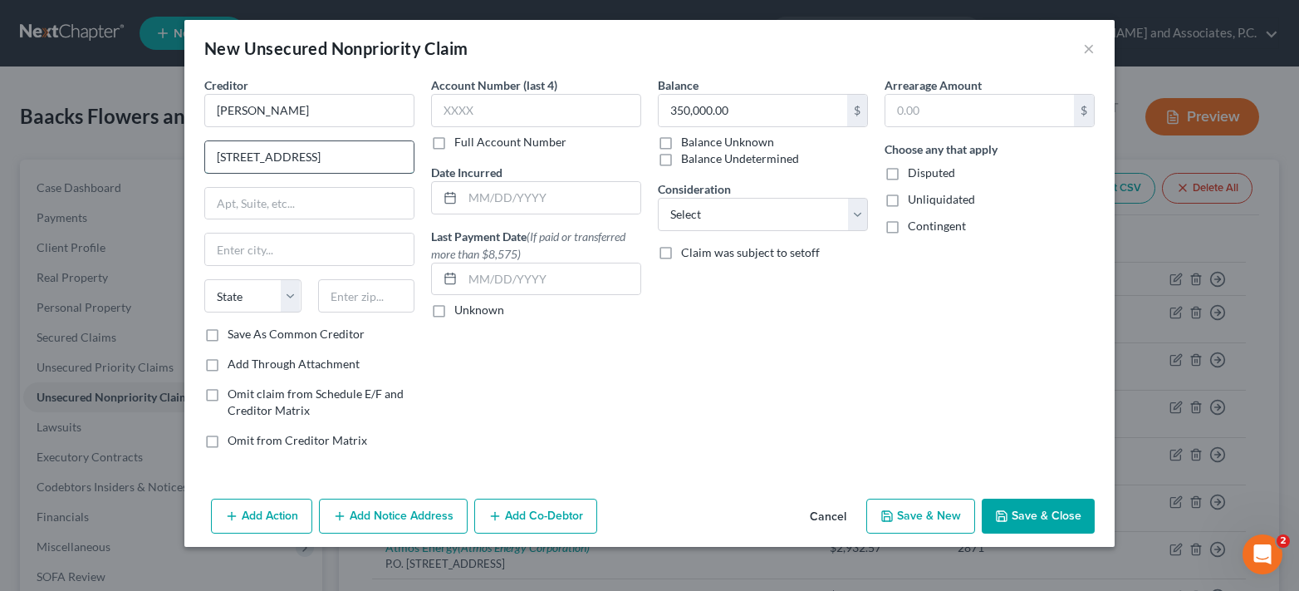
type input "201 Mesquite St."
type input "79601"
type input "Abilene"
select select "45"
click at [499, 104] on input "text" at bounding box center [536, 110] width 210 height 33
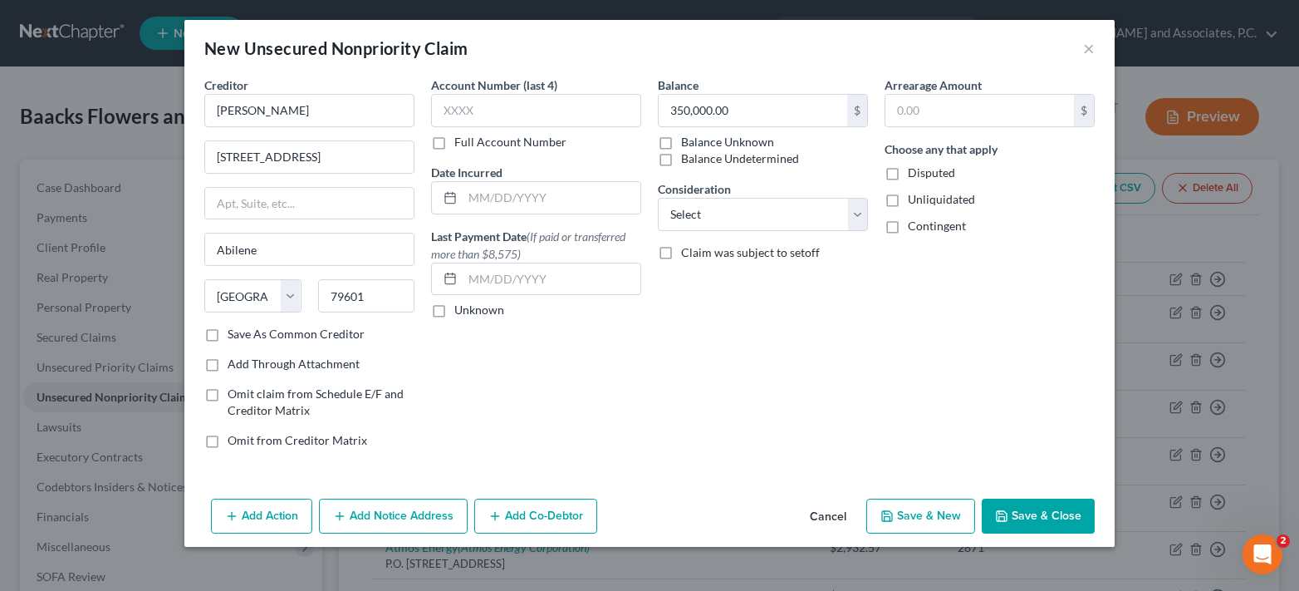
click at [1039, 518] on button "Save & Close" at bounding box center [1038, 515] width 113 height 35
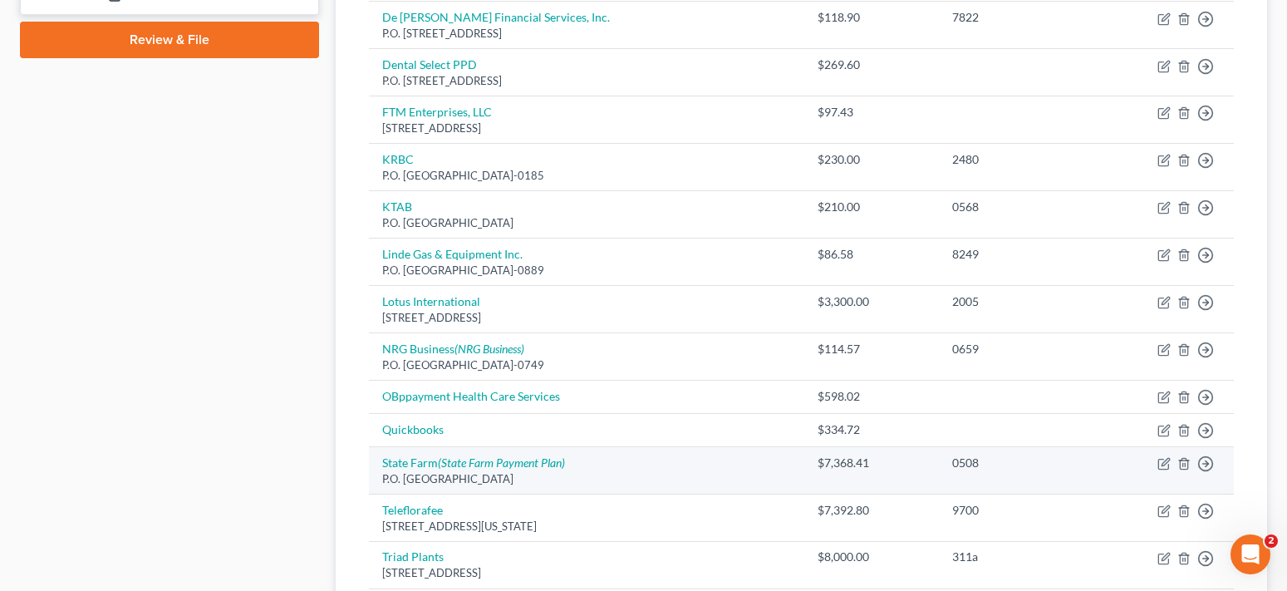
scroll to position [778, 0]
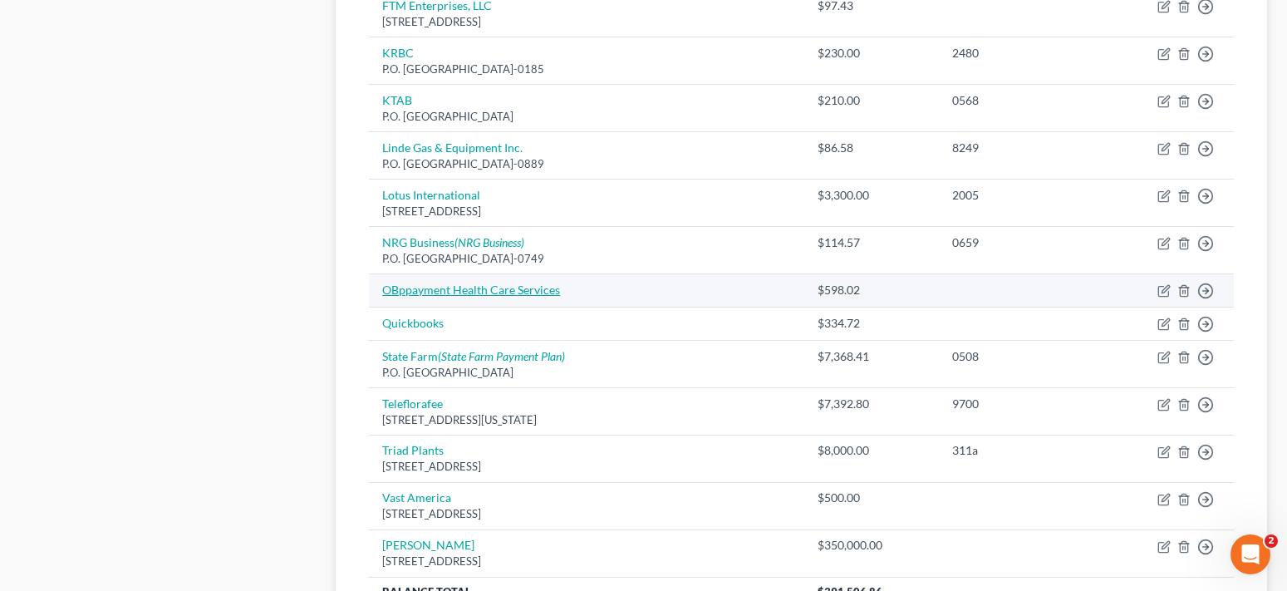
click at [425, 287] on link "OBppayment Health Care Services" at bounding box center [471, 289] width 178 height 14
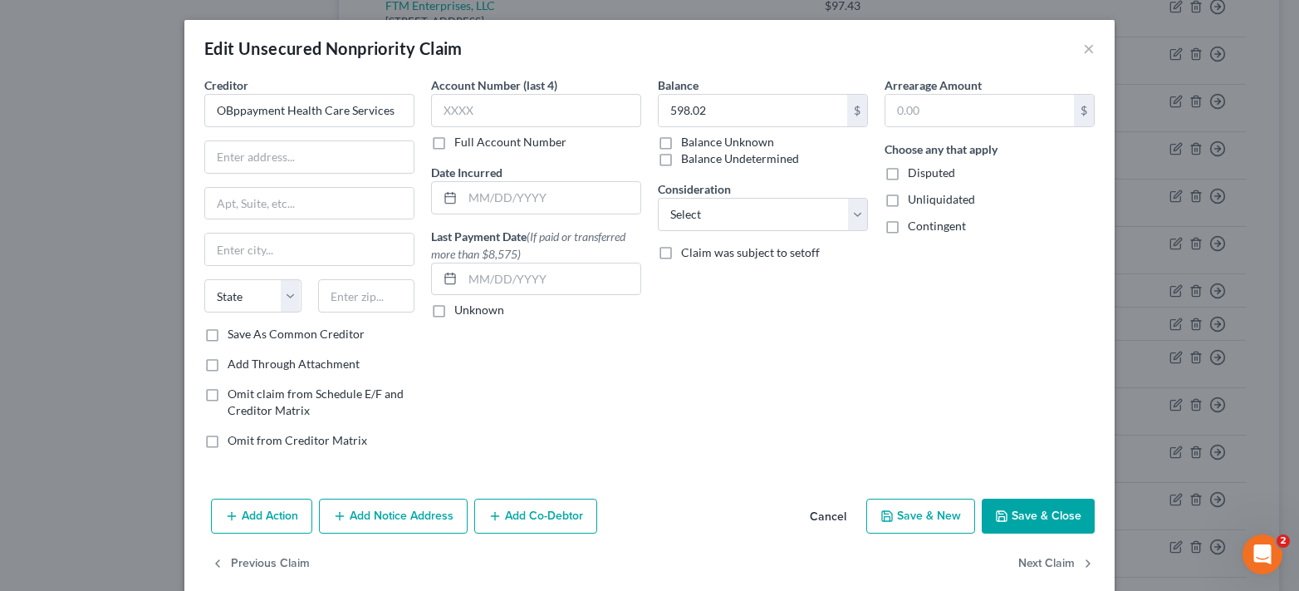
click at [1036, 520] on button "Save & Close" at bounding box center [1038, 515] width 113 height 35
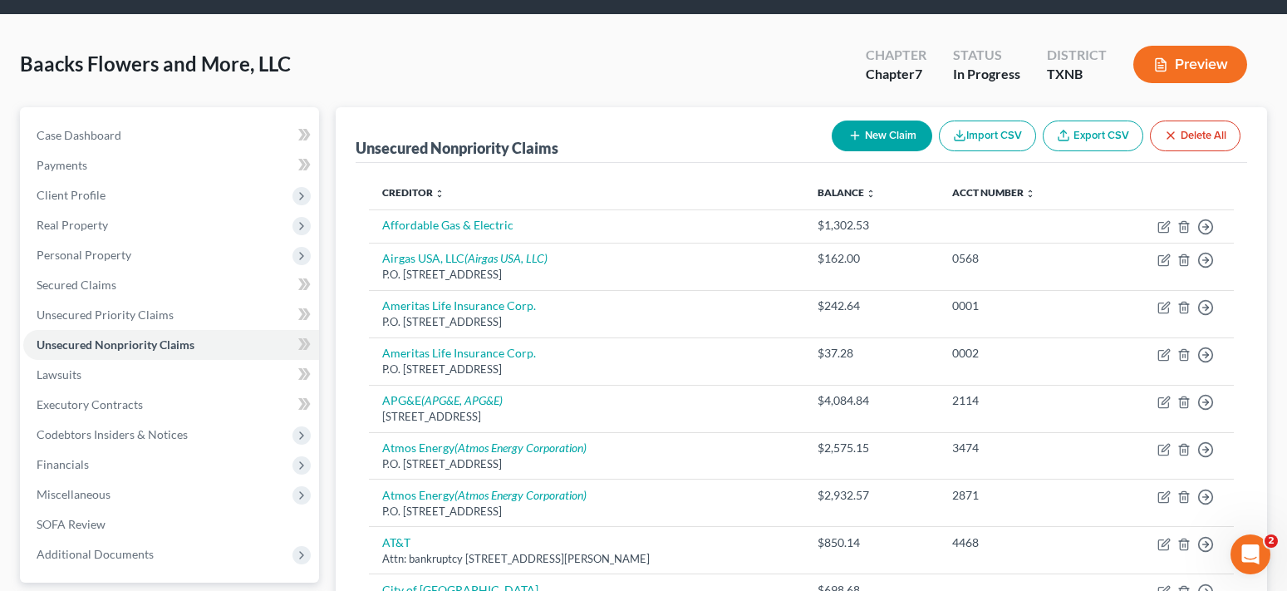
scroll to position [0, 0]
